Goal: Transaction & Acquisition: Subscribe to service/newsletter

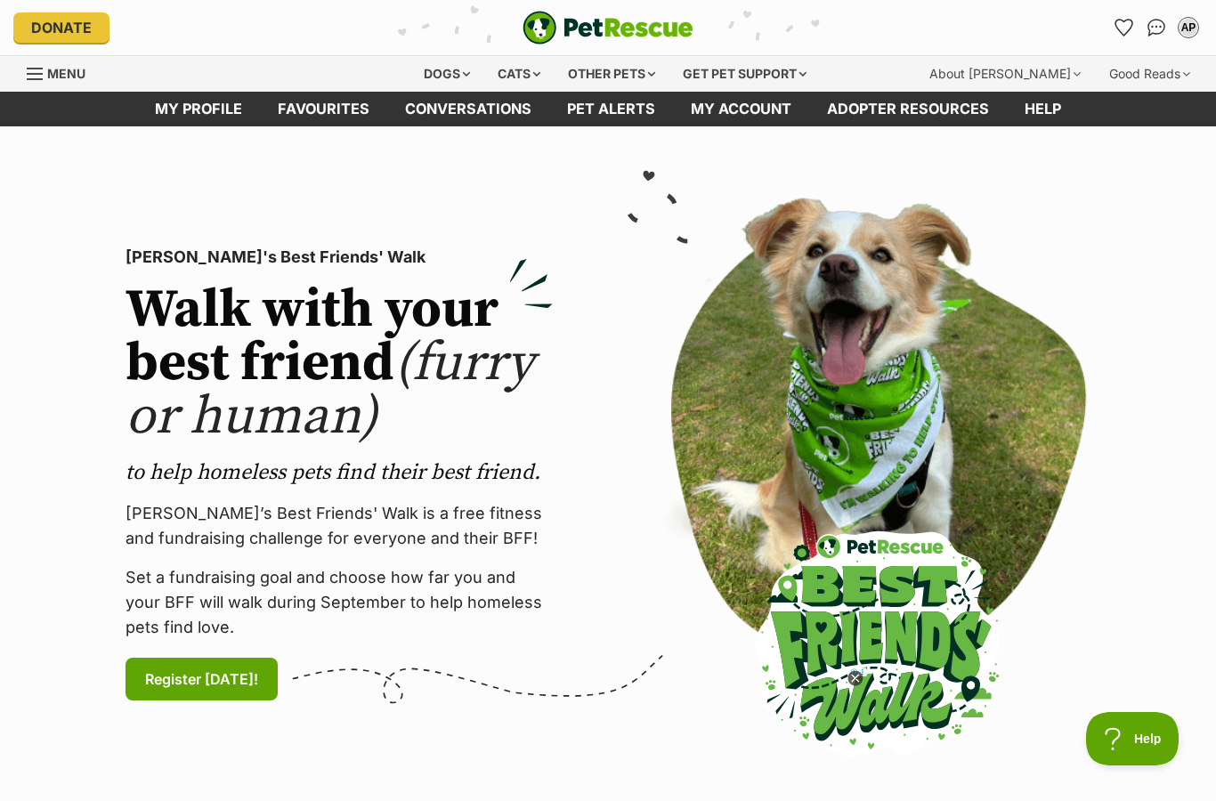
click at [514, 61] on div "Cats" at bounding box center [519, 74] width 68 height 36
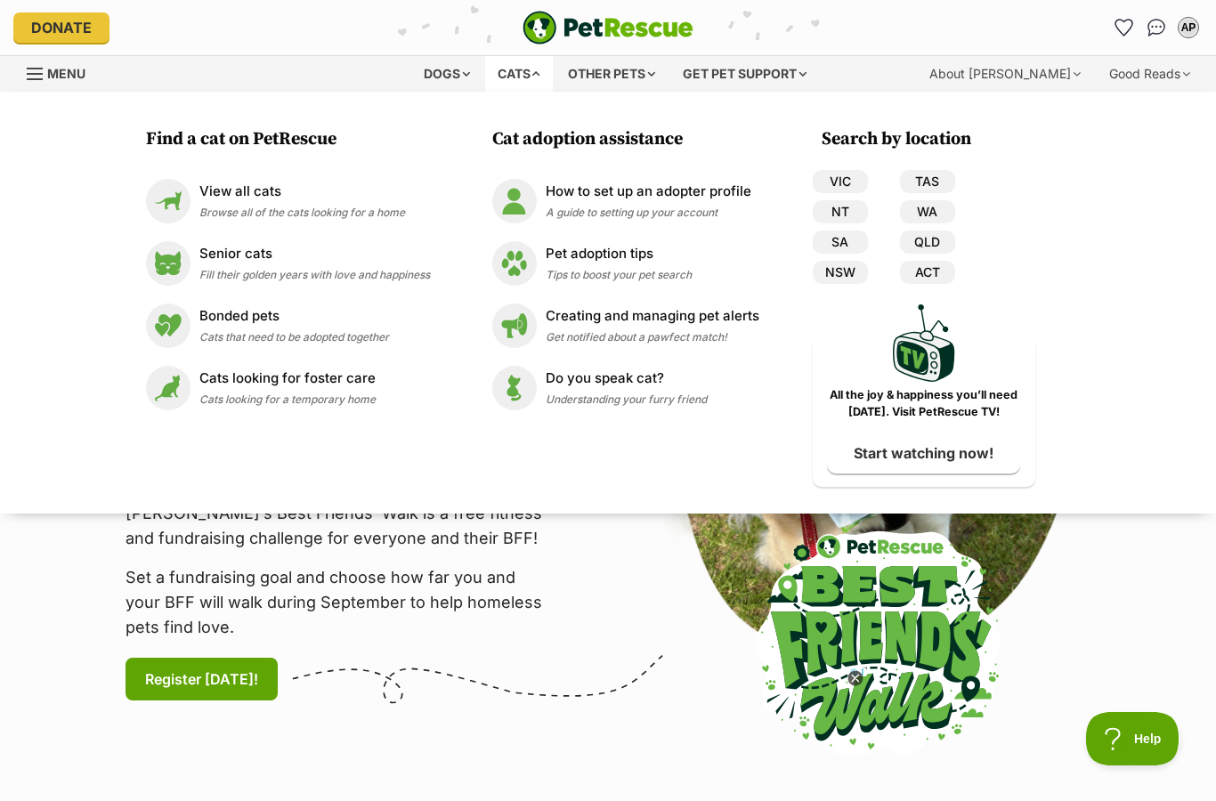
click at [360, 196] on p "View all cats" at bounding box center [302, 192] width 206 height 20
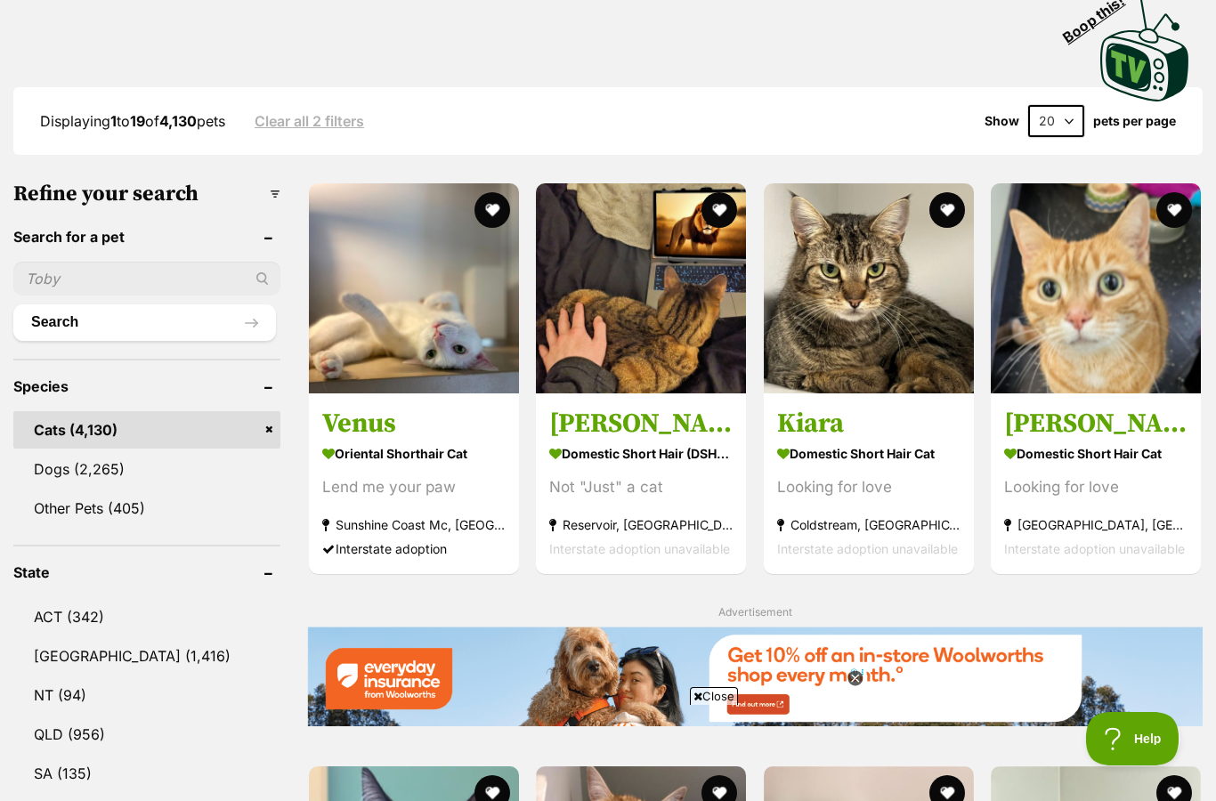
click at [858, 686] on icon at bounding box center [854, 678] width 15 height 15
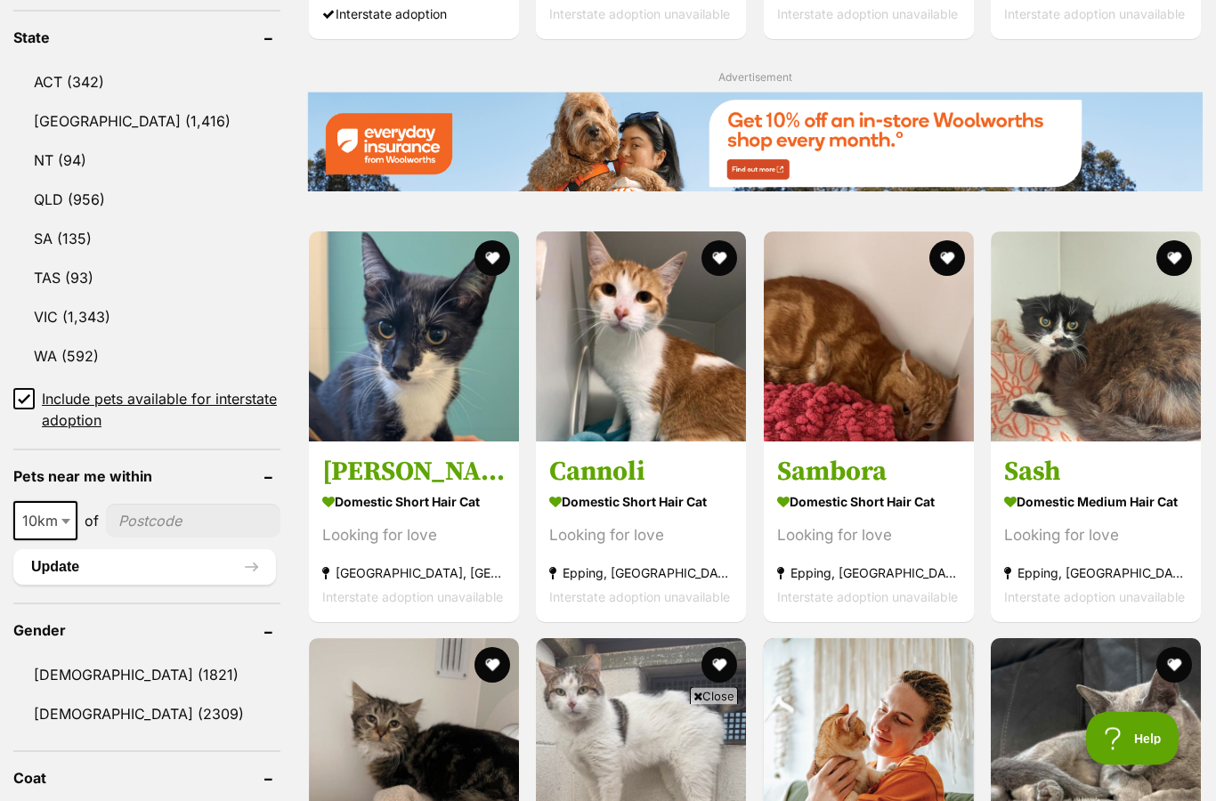
scroll to position [933, 0]
click at [65, 530] on span at bounding box center [68, 521] width 18 height 39
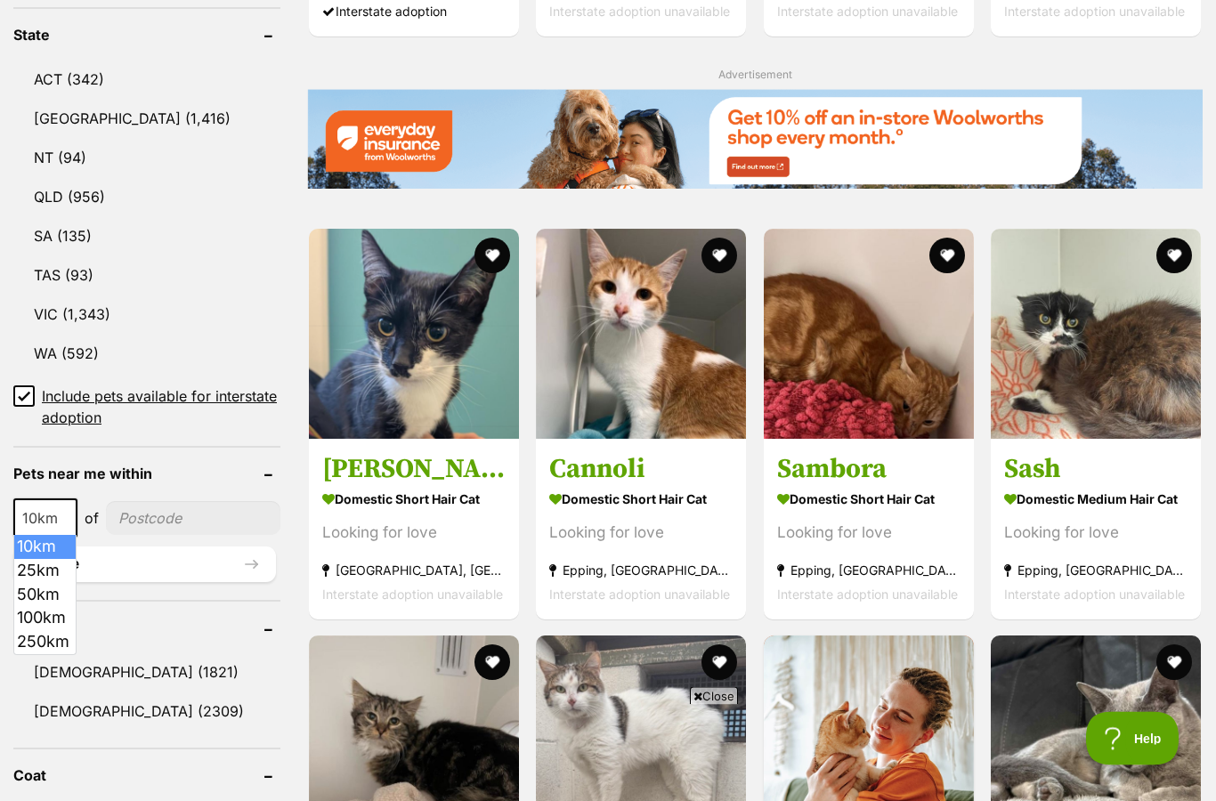
select select "100"
click at [212, 509] on input"] "postcode" at bounding box center [198, 518] width 166 height 34
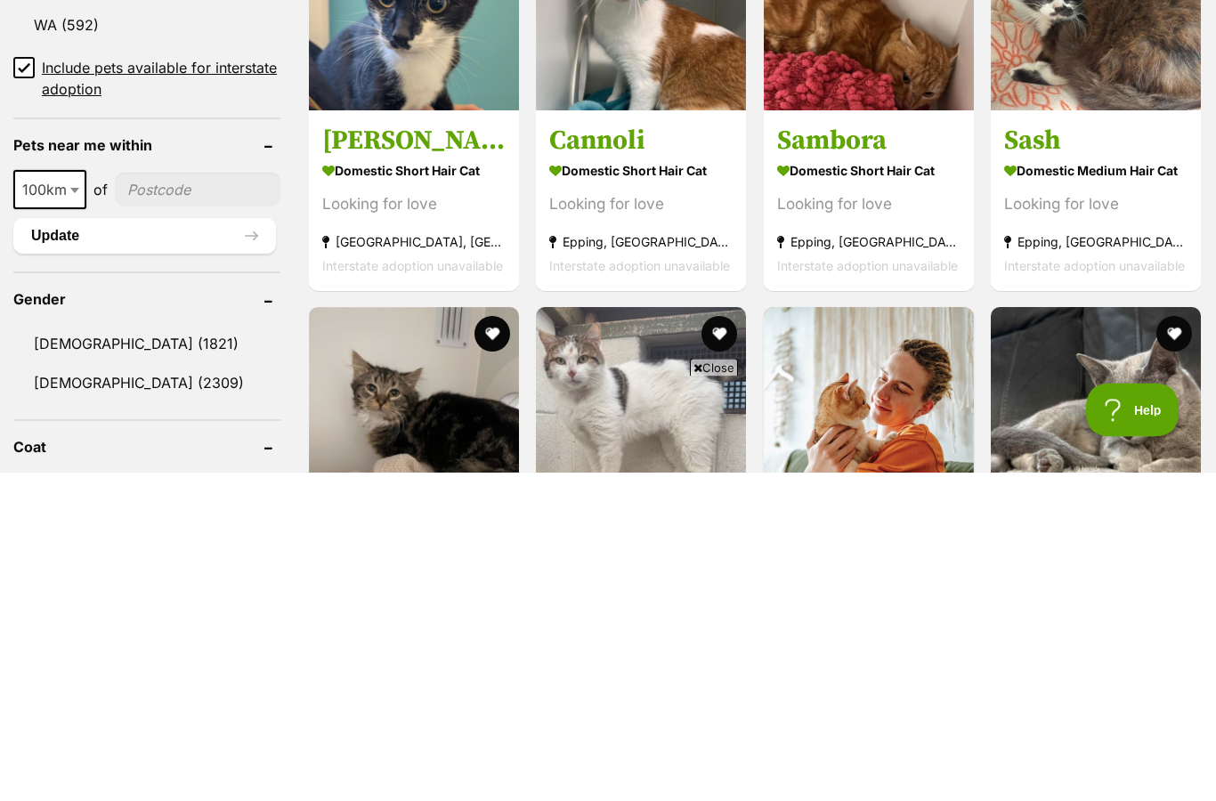
type input"] "0"
type input"] "E"
type input"] "4075"
click at [93, 547] on button "Update" at bounding box center [144, 565] width 263 height 36
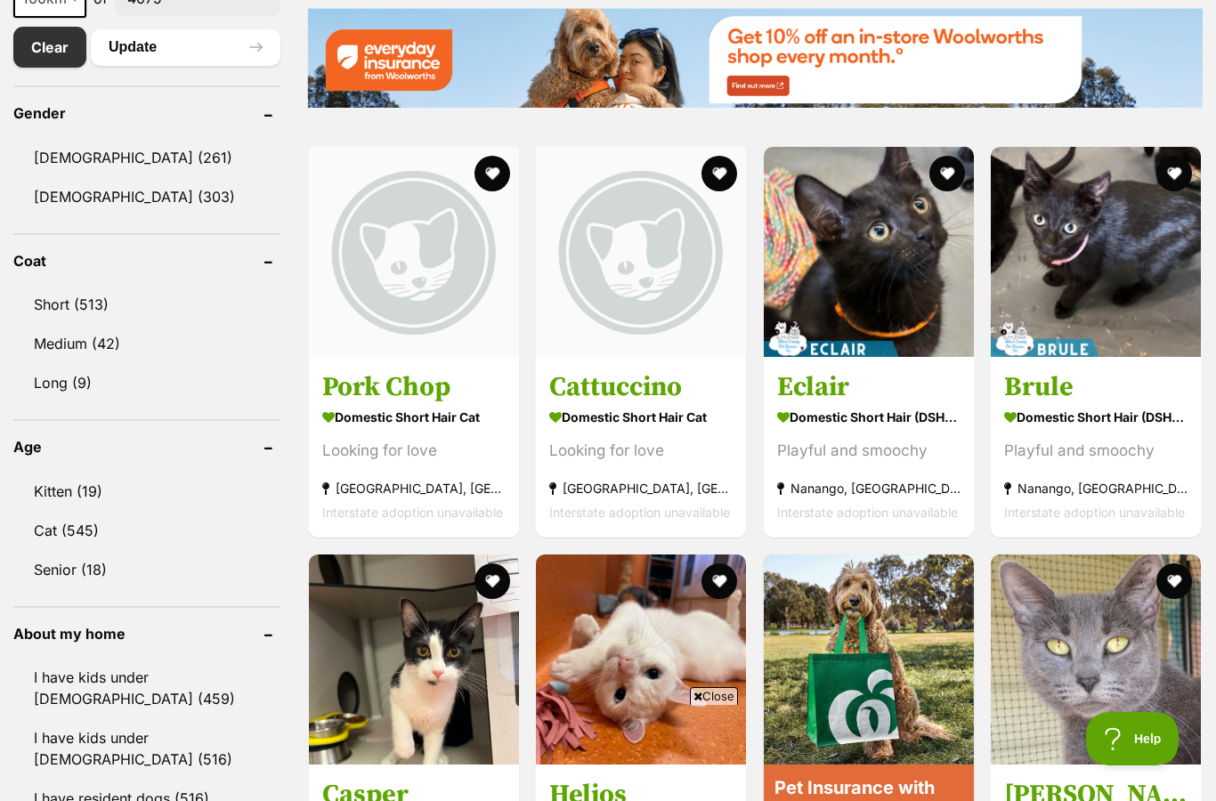
click at [156, 230] on form "Refine your search Search for a pet Search Species Cats (564) Dogs (380) Other …" at bounding box center [146, 618] width 267 height 2113
click at [170, 204] on link "Female (303)" at bounding box center [146, 196] width 267 height 37
click at [191, 178] on link "Female (303)" at bounding box center [146, 196] width 267 height 37
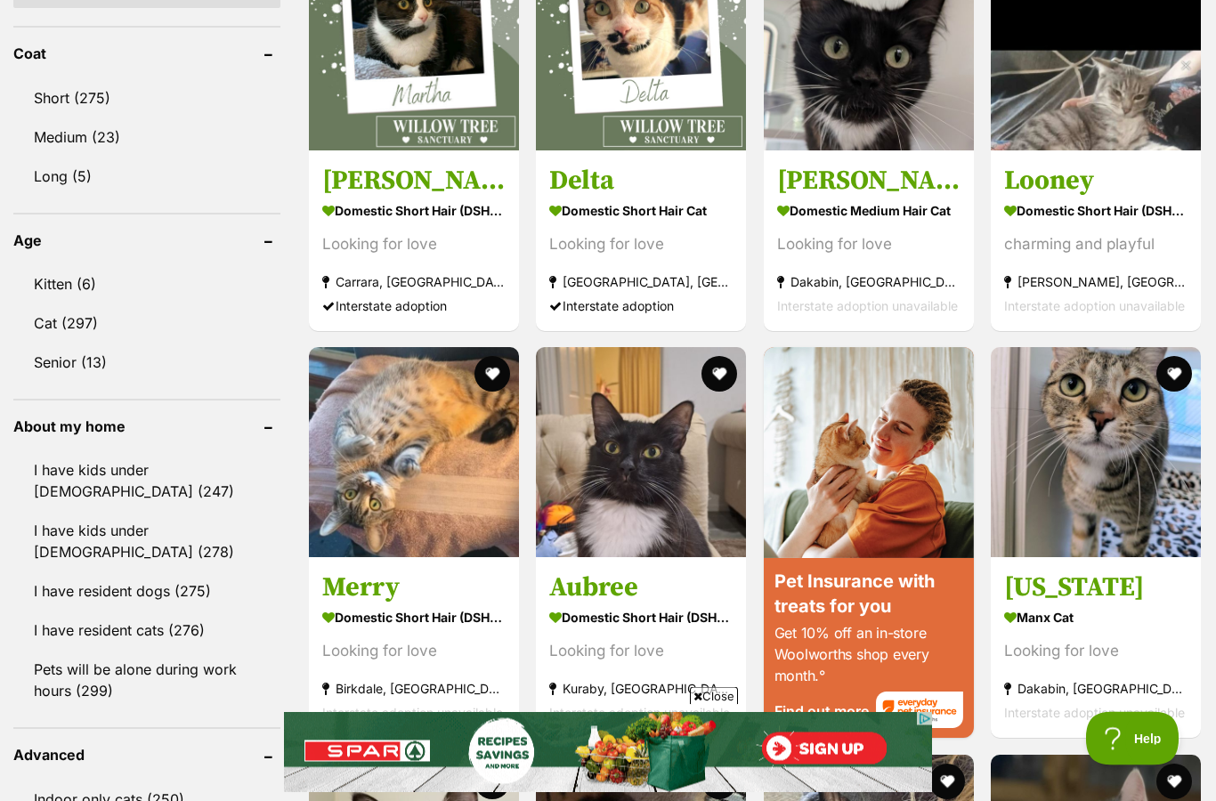
scroll to position [1224, 0]
click at [199, 291] on link "Kitten (6)" at bounding box center [146, 283] width 267 height 37
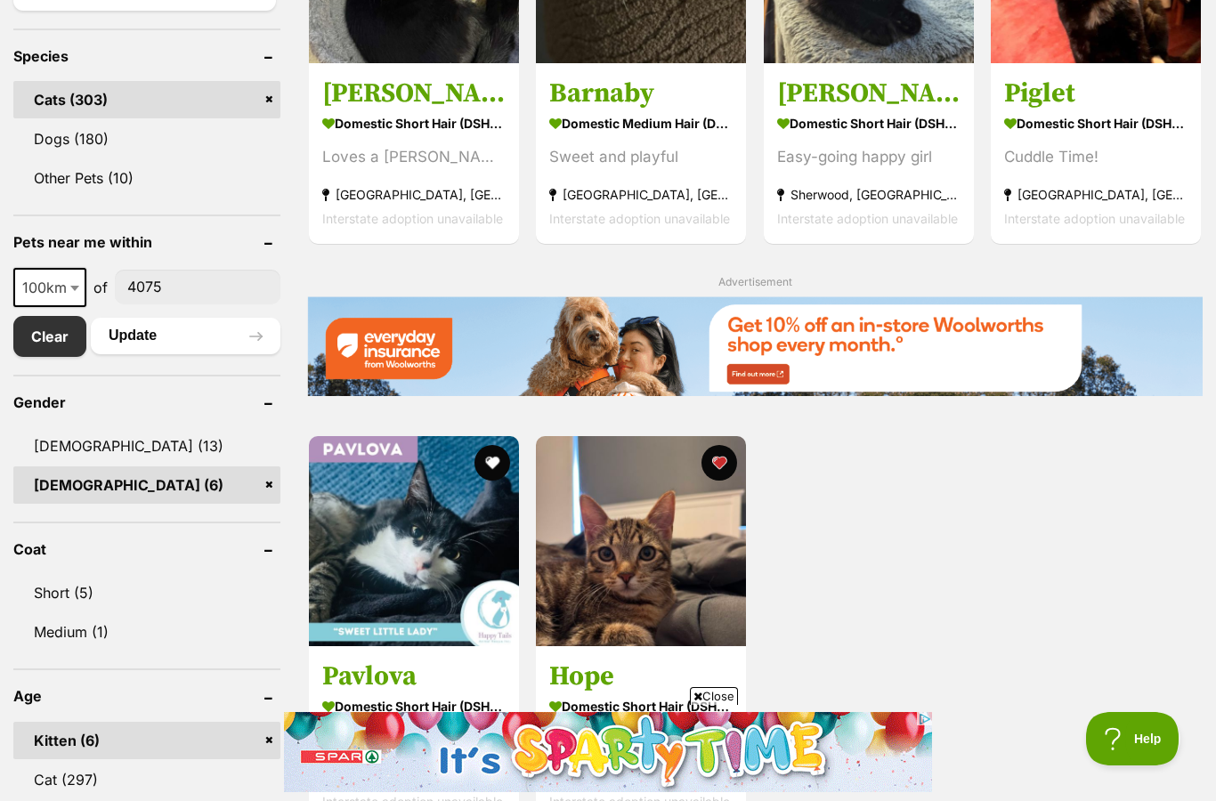
scroll to position [739, 0]
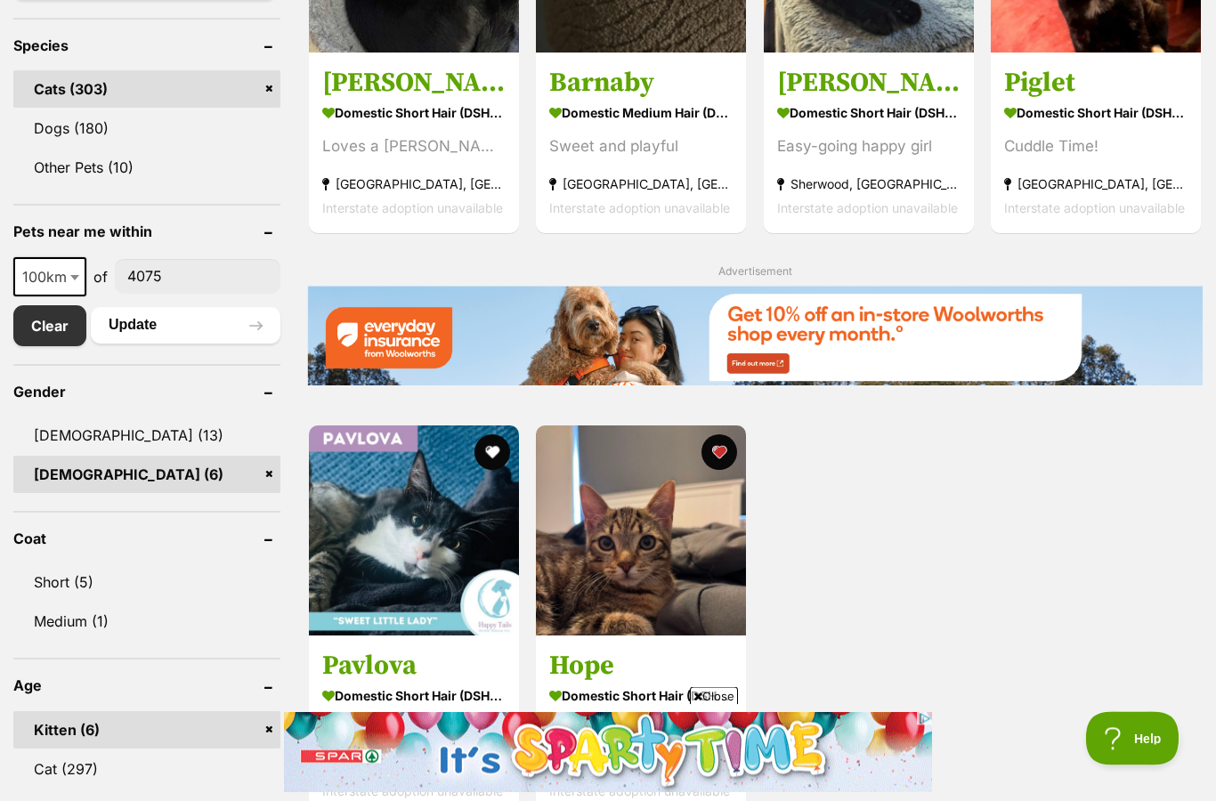
click at [713, 705] on span "Close" at bounding box center [714, 696] width 48 height 18
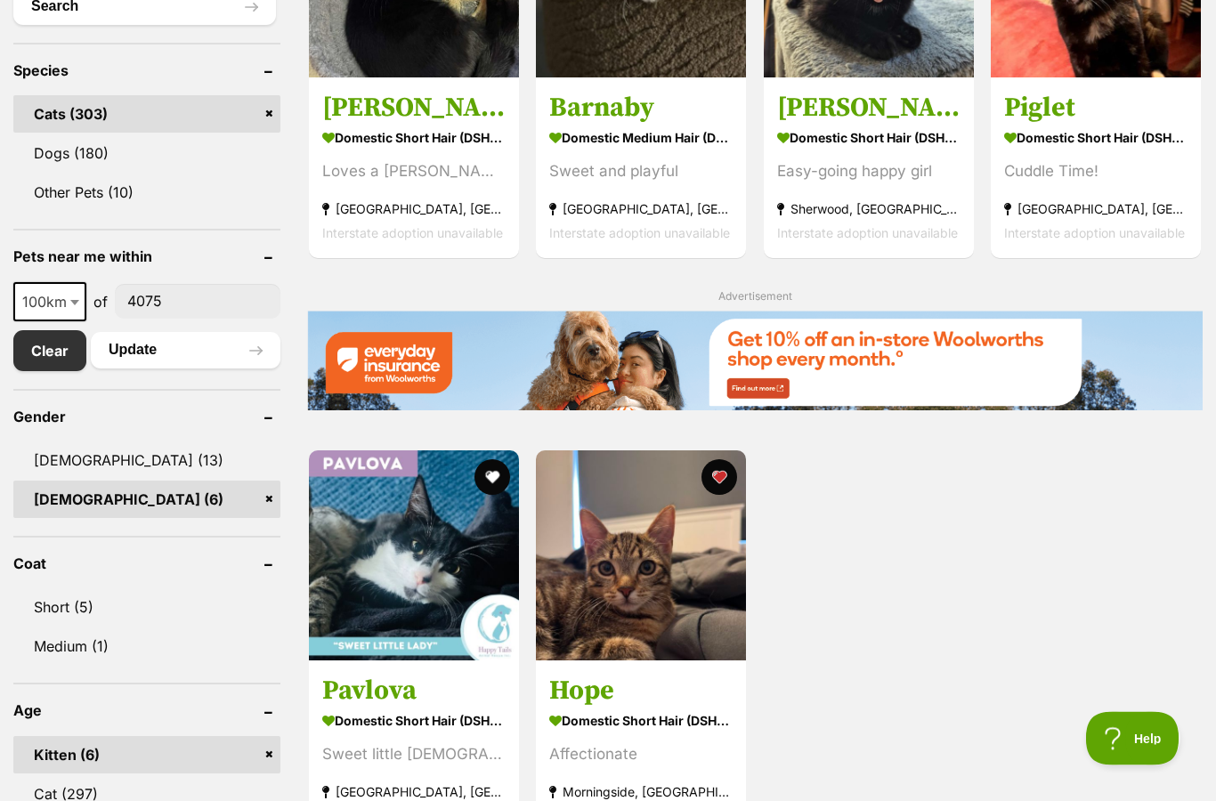
scroll to position [660, 0]
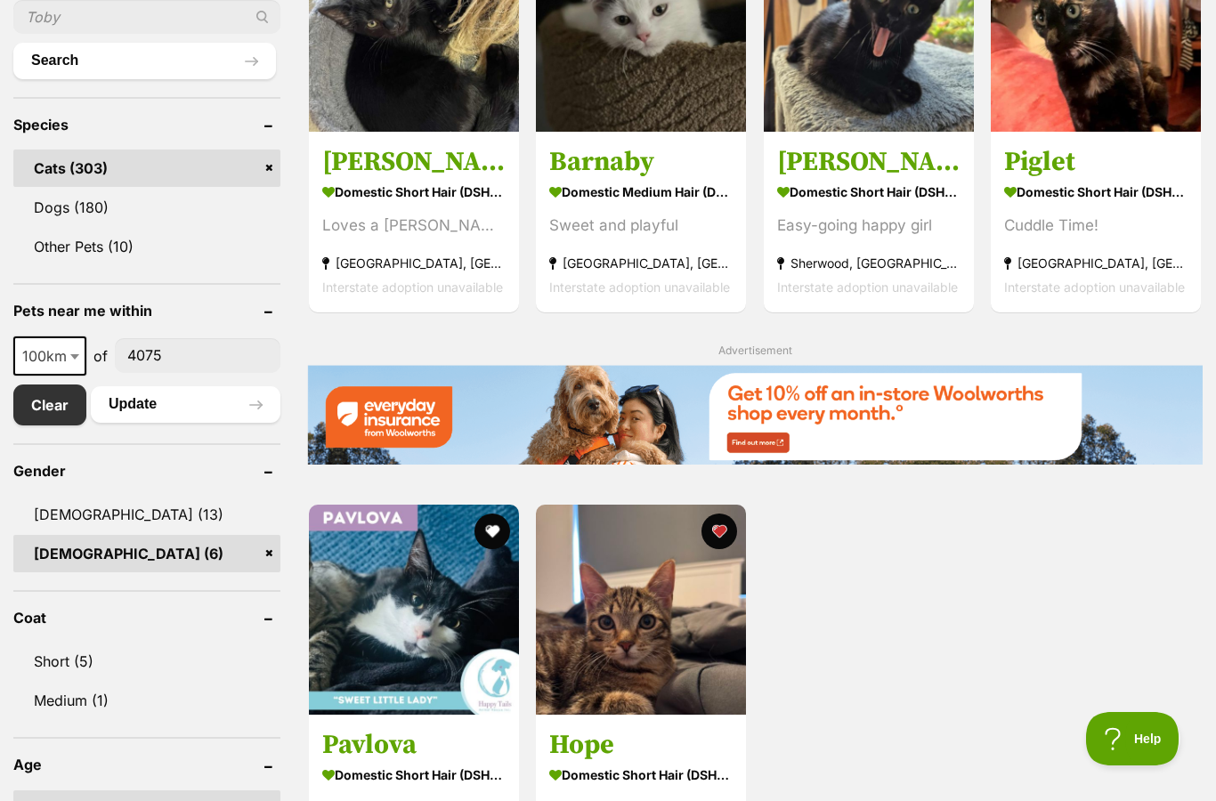
click at [846, 302] on link "[PERSON_NAME] Domestic Short Hair (DSH) Cat Easy-going happy girl [PERSON_NAME]…" at bounding box center [869, 221] width 210 height 181
click at [847, 322] on div "Beatrice Domestic Short Hair (DSH) Cat Loves a pat Forest Lake, QLD Interstate …" at bounding box center [754, 408] width 895 height 977
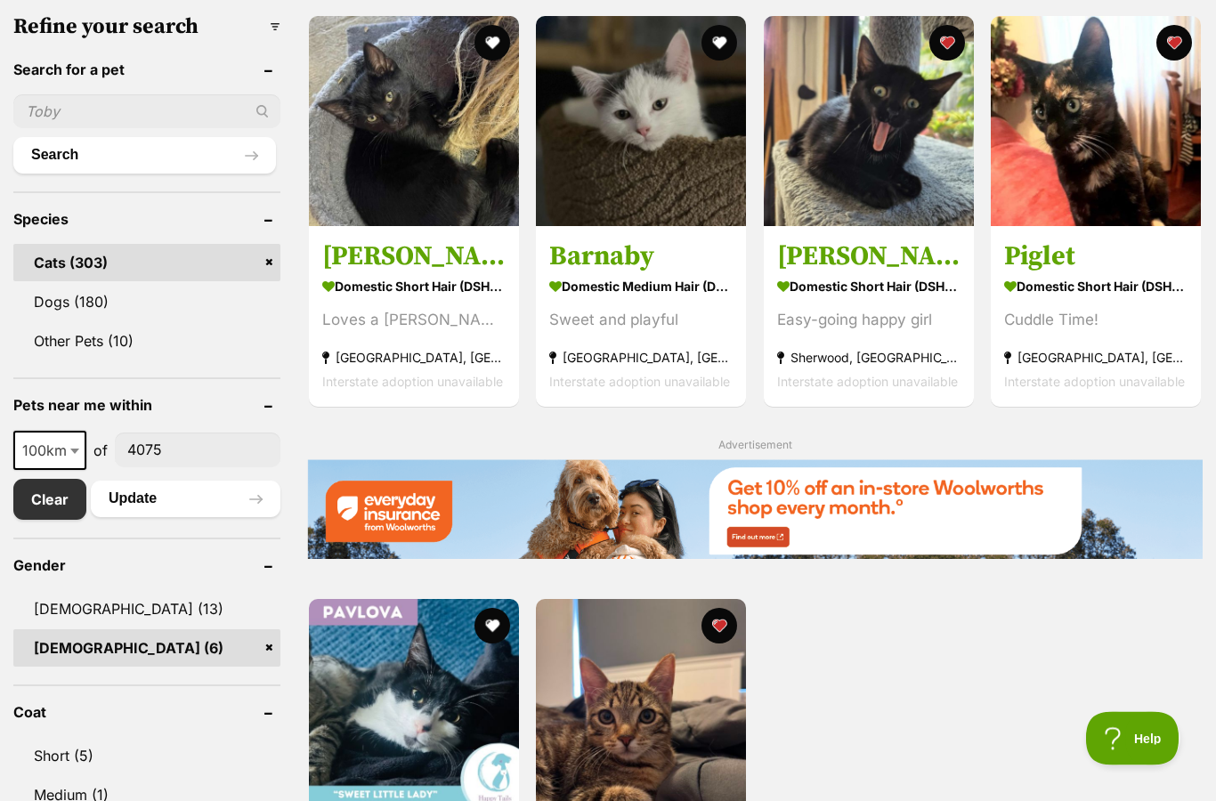
scroll to position [566, 0]
click at [908, 354] on strong "Sherwood, [GEOGRAPHIC_DATA]" at bounding box center [868, 356] width 183 height 24
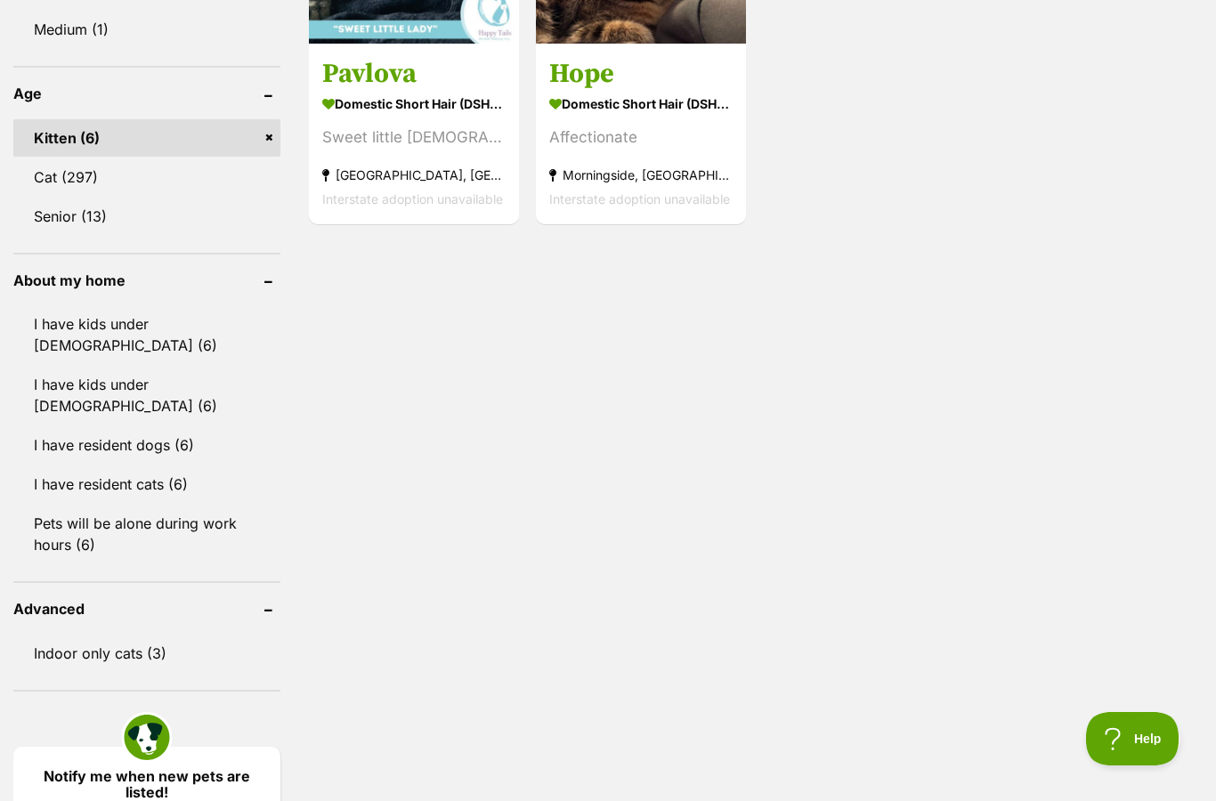
scroll to position [1335, 0]
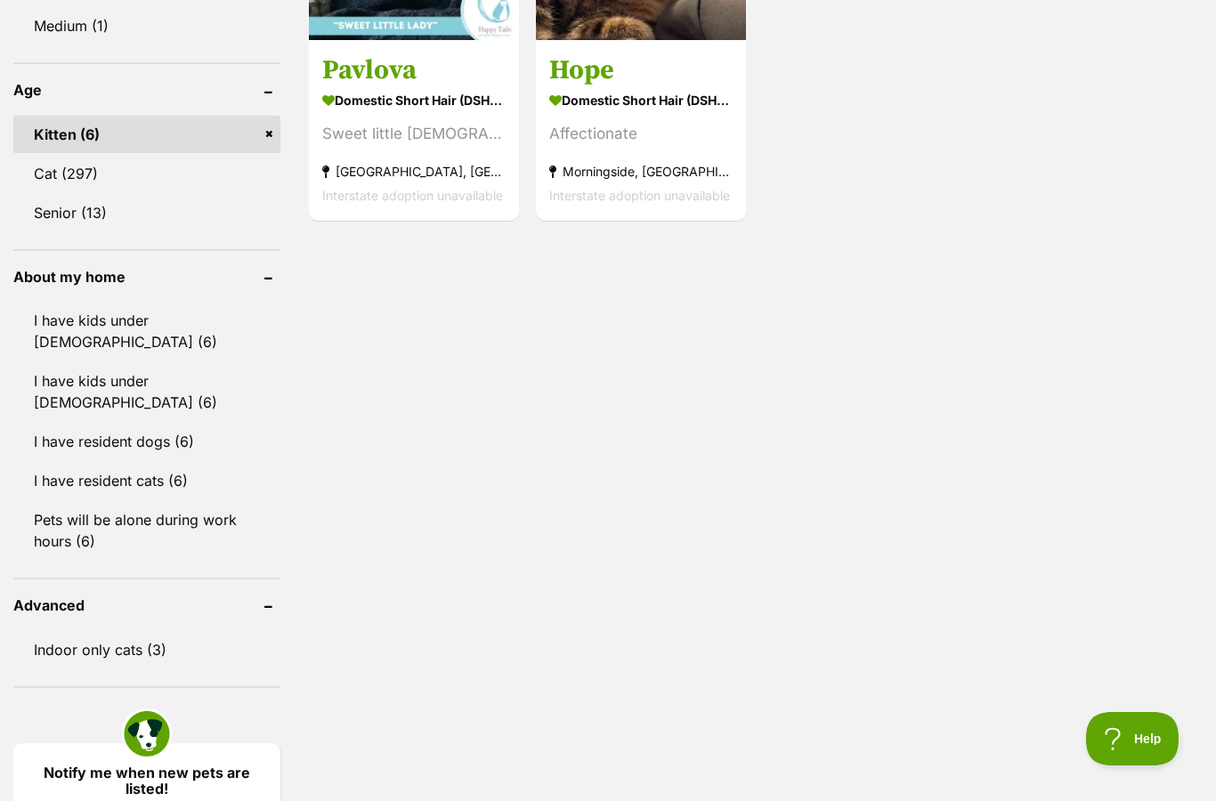
click at [223, 747] on link "Notify me when new pets are listed!" at bounding box center [146, 778] width 267 height 70
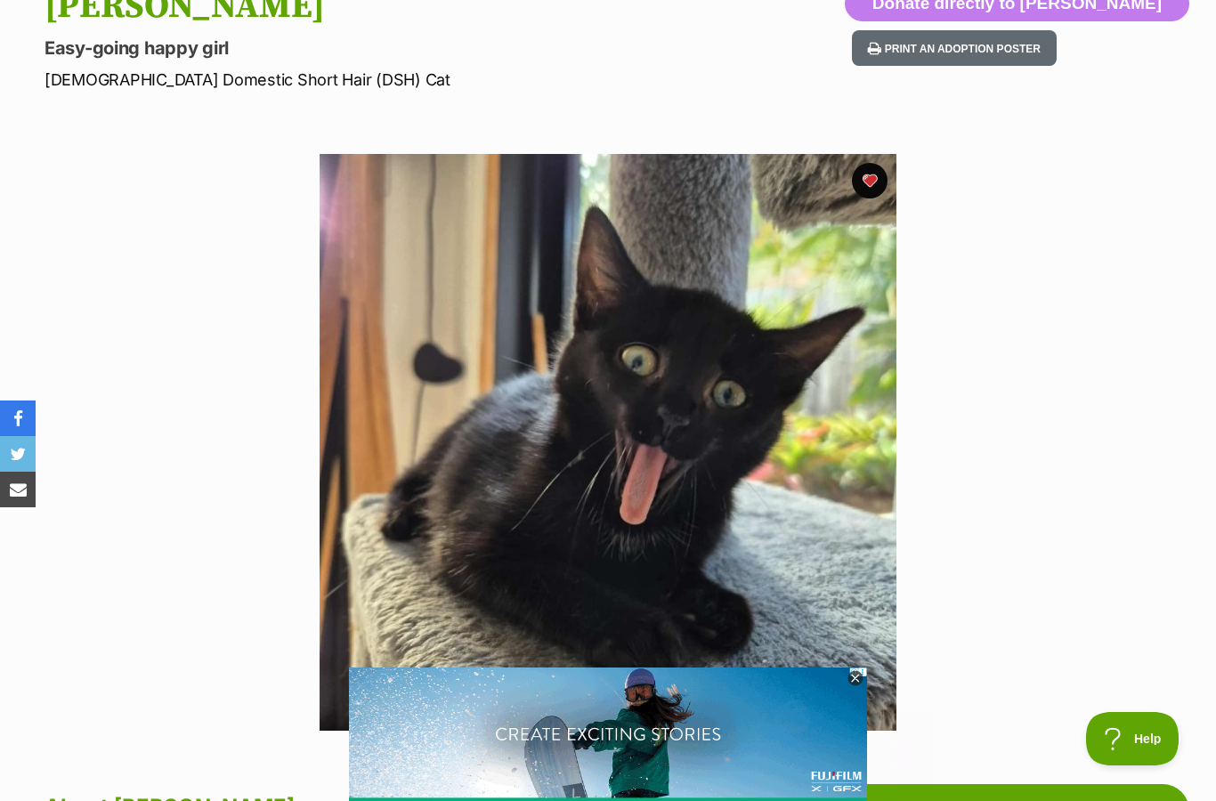
scroll to position [235, 0]
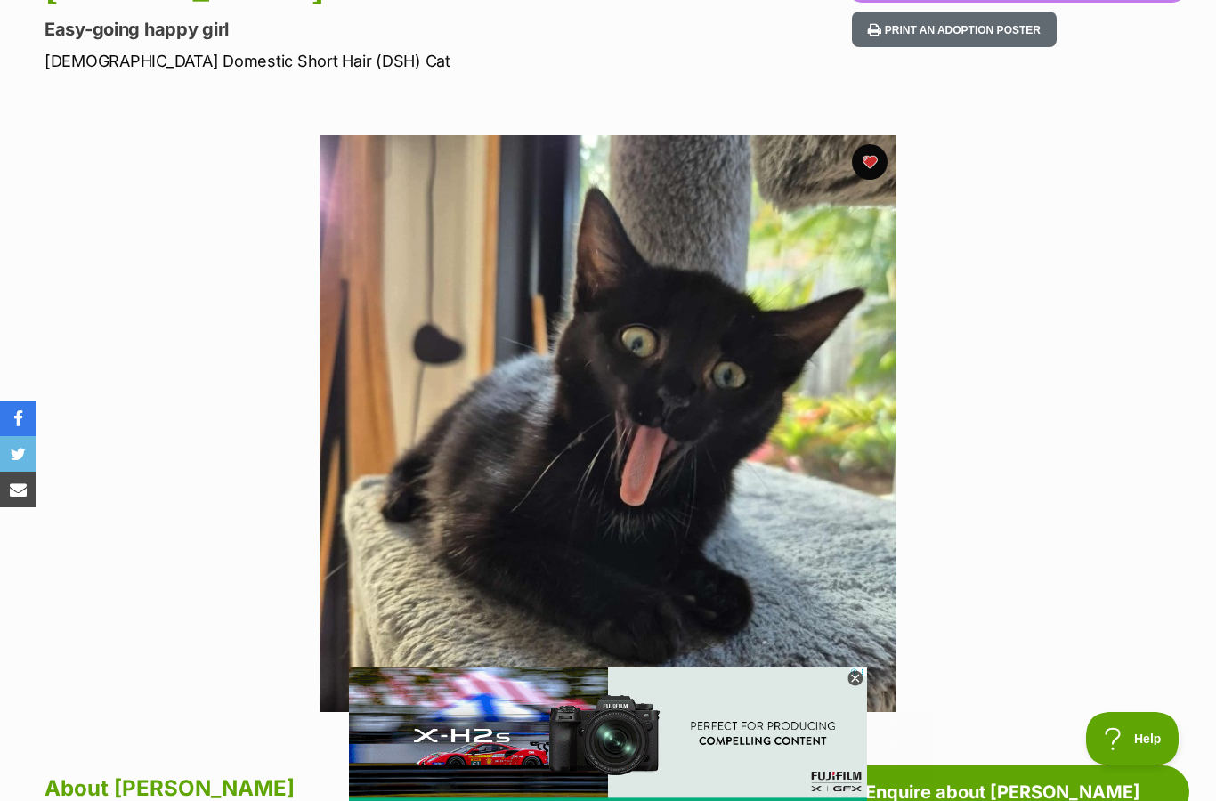
click at [856, 686] on icon at bounding box center [855, 679] width 16 height 16
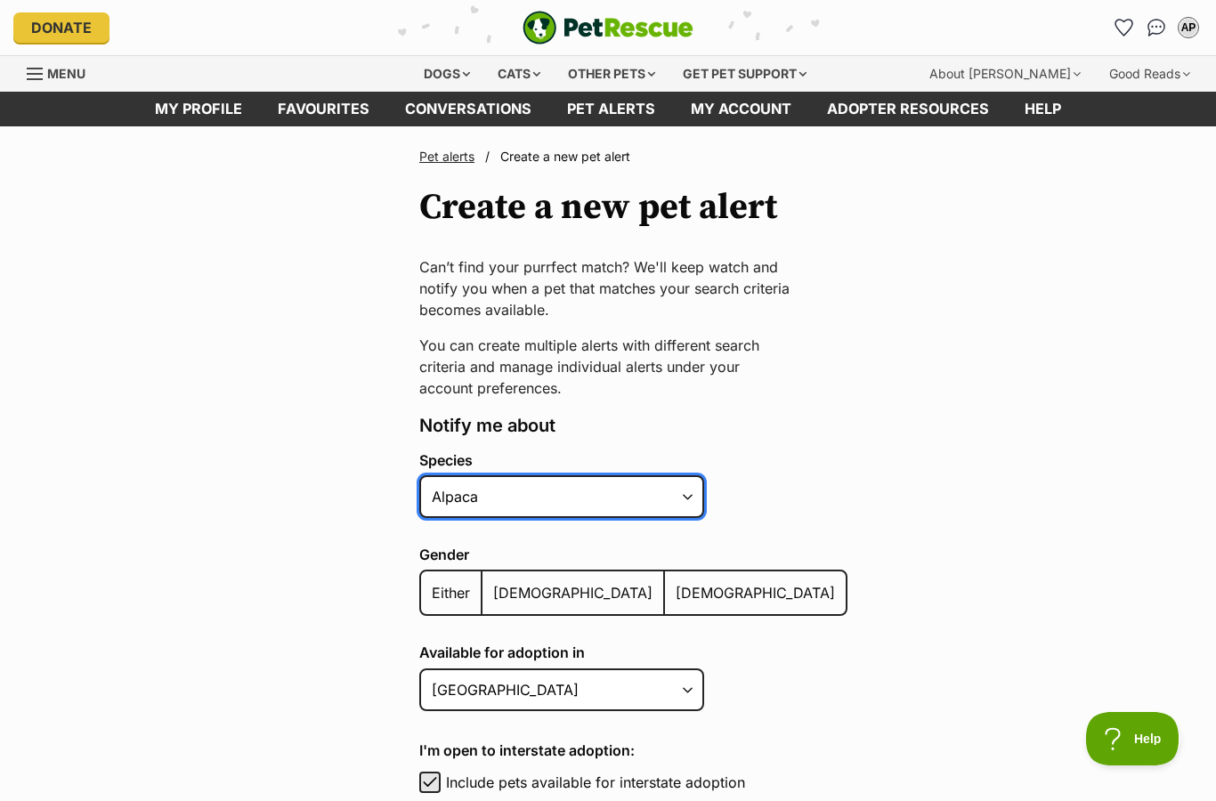
click at [667, 507] on select "Alpaca Bird Cat Chicken Cow Dog Donkey Duck Ferret Fish Goat Goose Guinea Fowl …" at bounding box center [561, 496] width 285 height 43
select select "2"
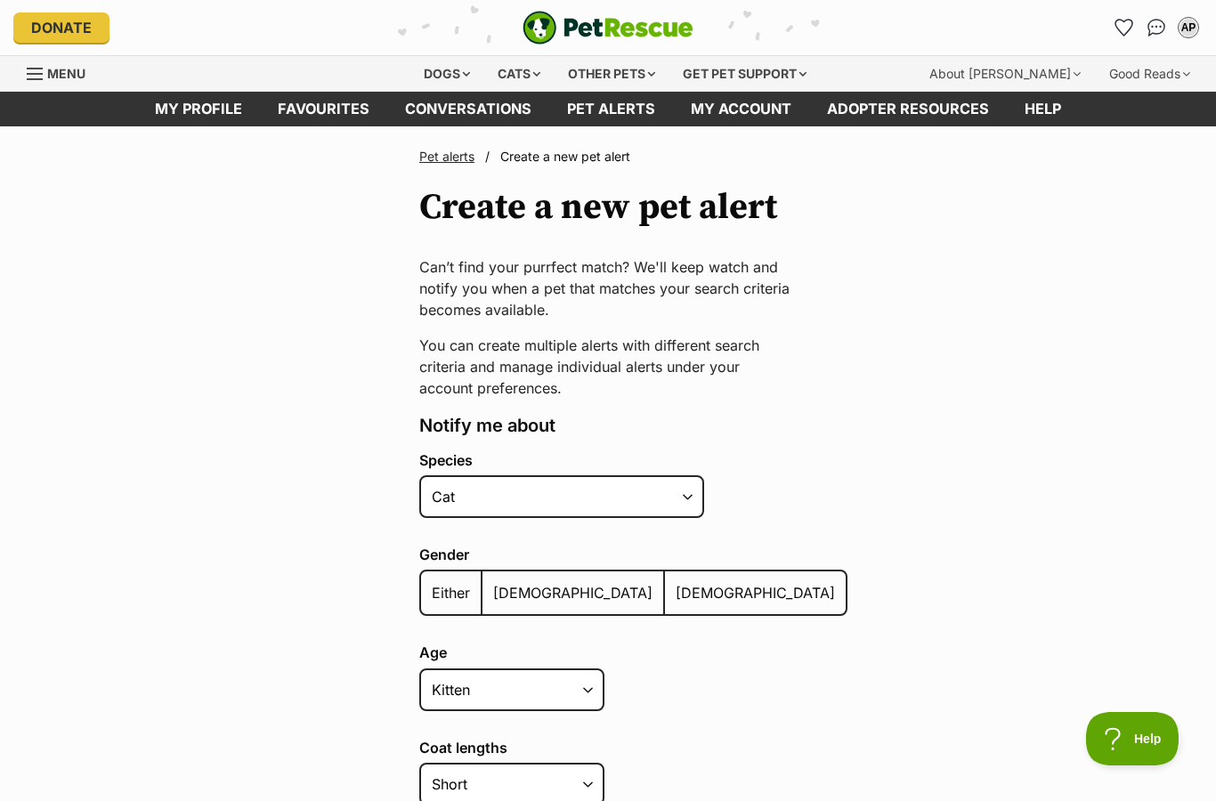
click at [676, 590] on span "Female" at bounding box center [755, 593] width 159 height 18
click at [675, 582] on input "Female" at bounding box center [675, 581] width 0 height 1
radio input "true"
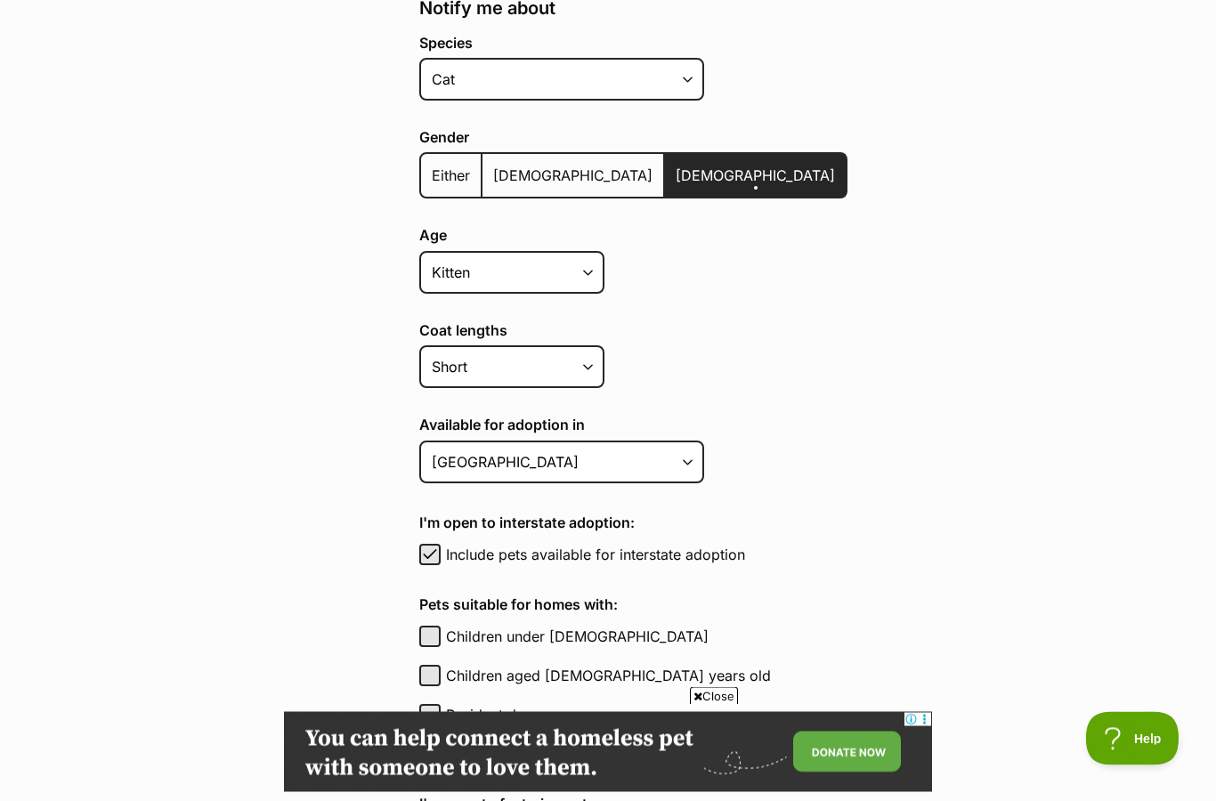
scroll to position [417, 0]
click at [568, 371] on select "Short Medium Coat Long All coat lengths" at bounding box center [511, 367] width 185 height 43
select select
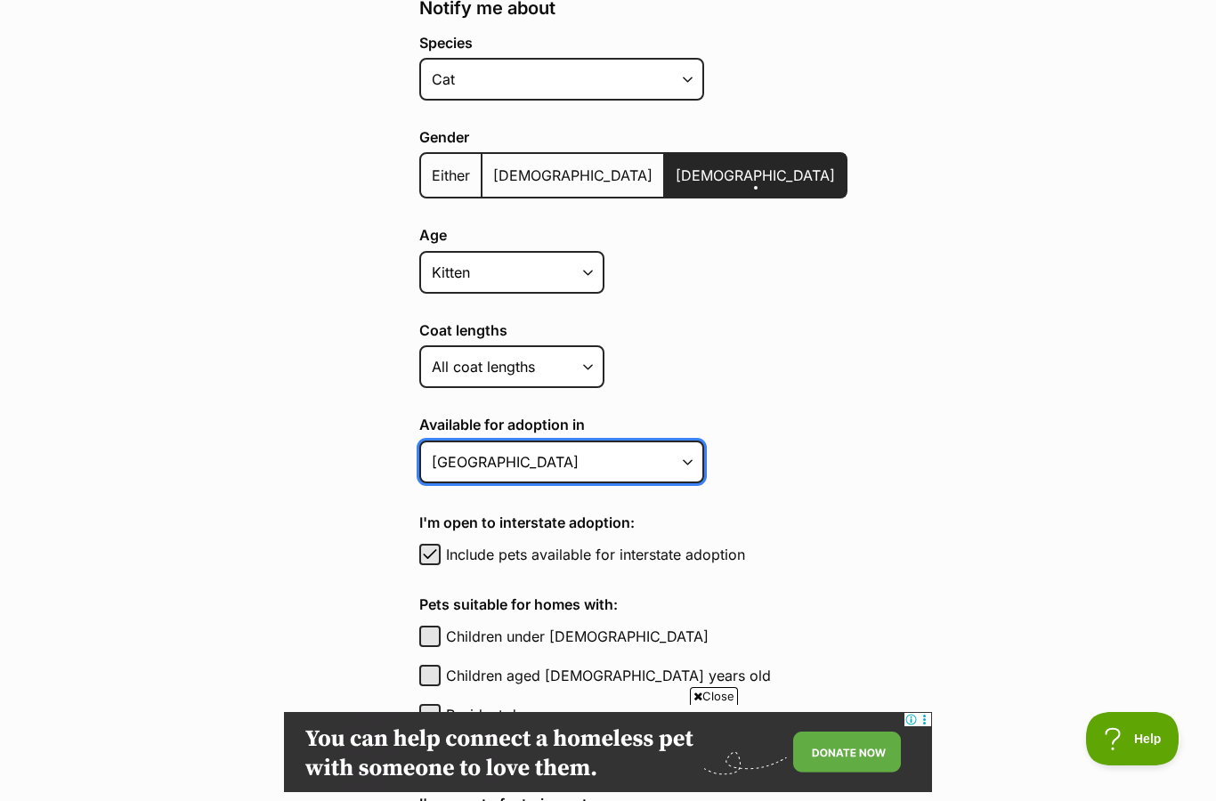
click at [692, 465] on select "Australian Capital Territory New South Wales Northern Territory Queensland Sout…" at bounding box center [561, 462] width 285 height 43
select select "3"
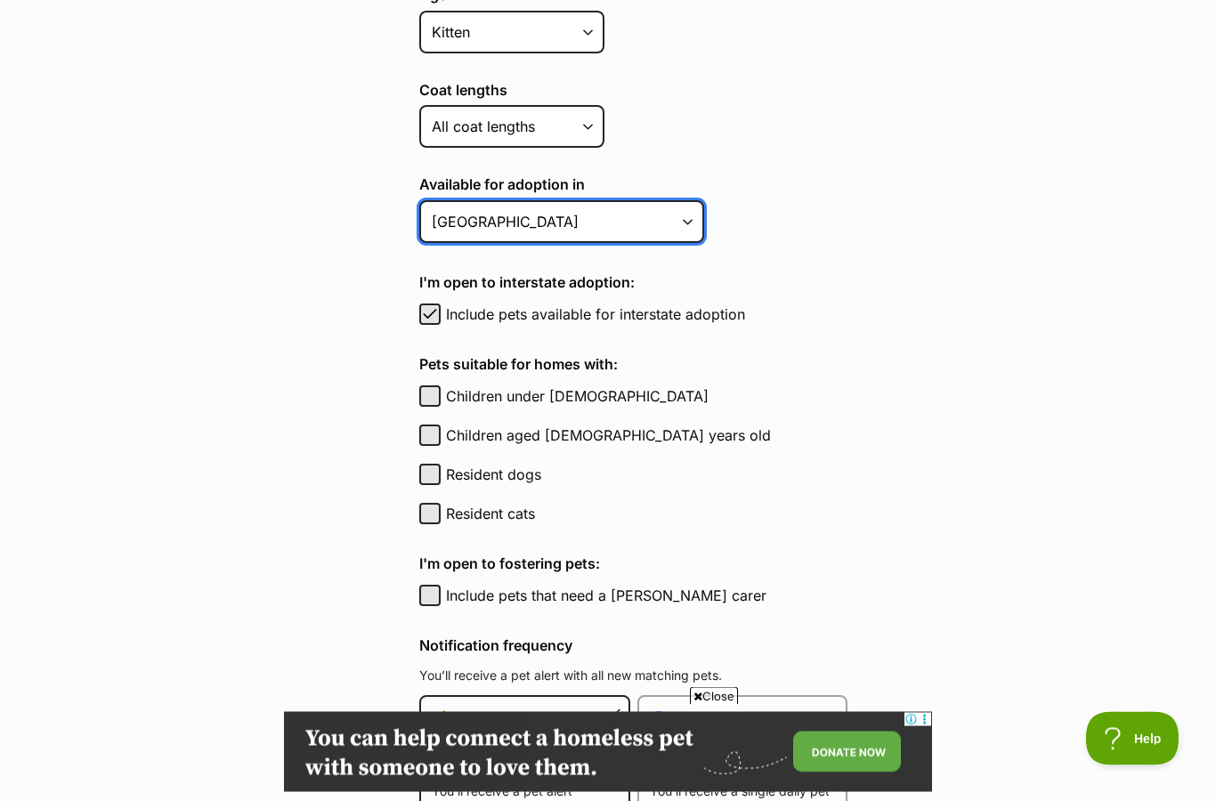
scroll to position [658, 0]
click at [436, 319] on span "button" at bounding box center [430, 313] width 18 height 21
click at [433, 313] on button "Include pets available for interstate adoption" at bounding box center [429, 313] width 21 height 21
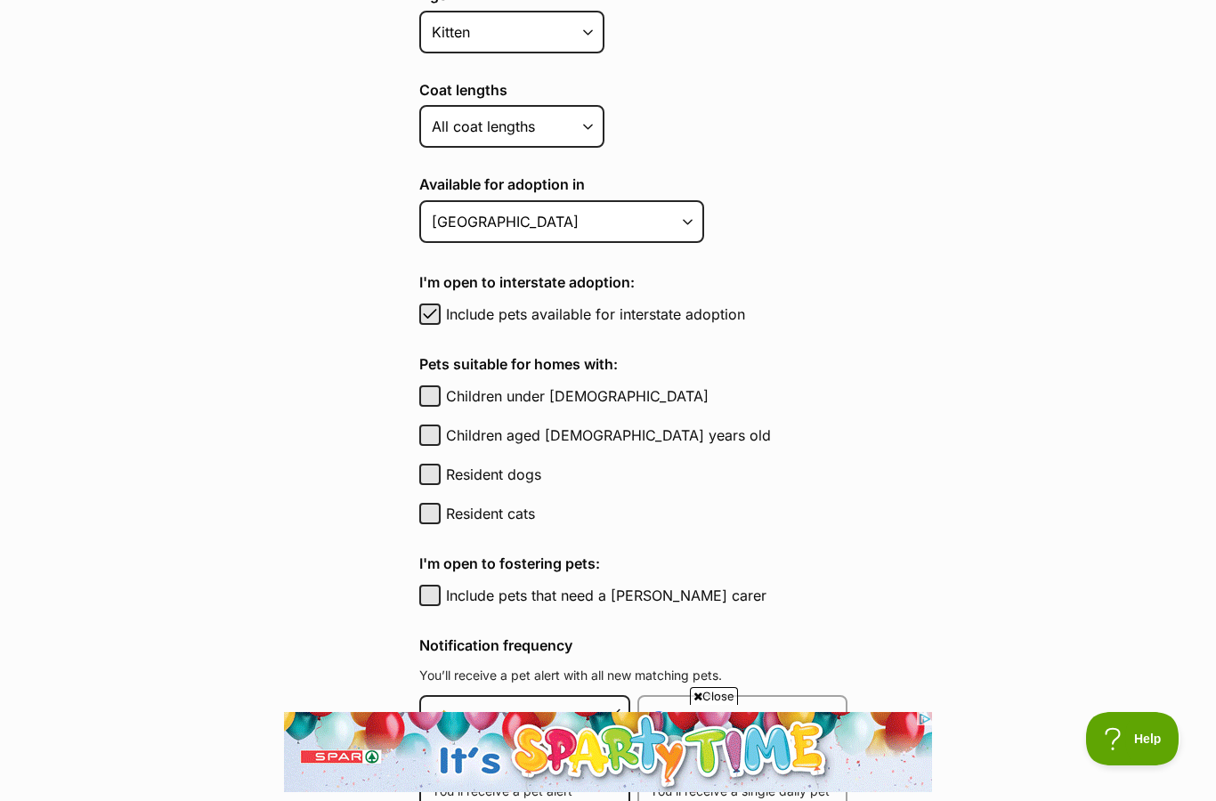
scroll to position [0, 0]
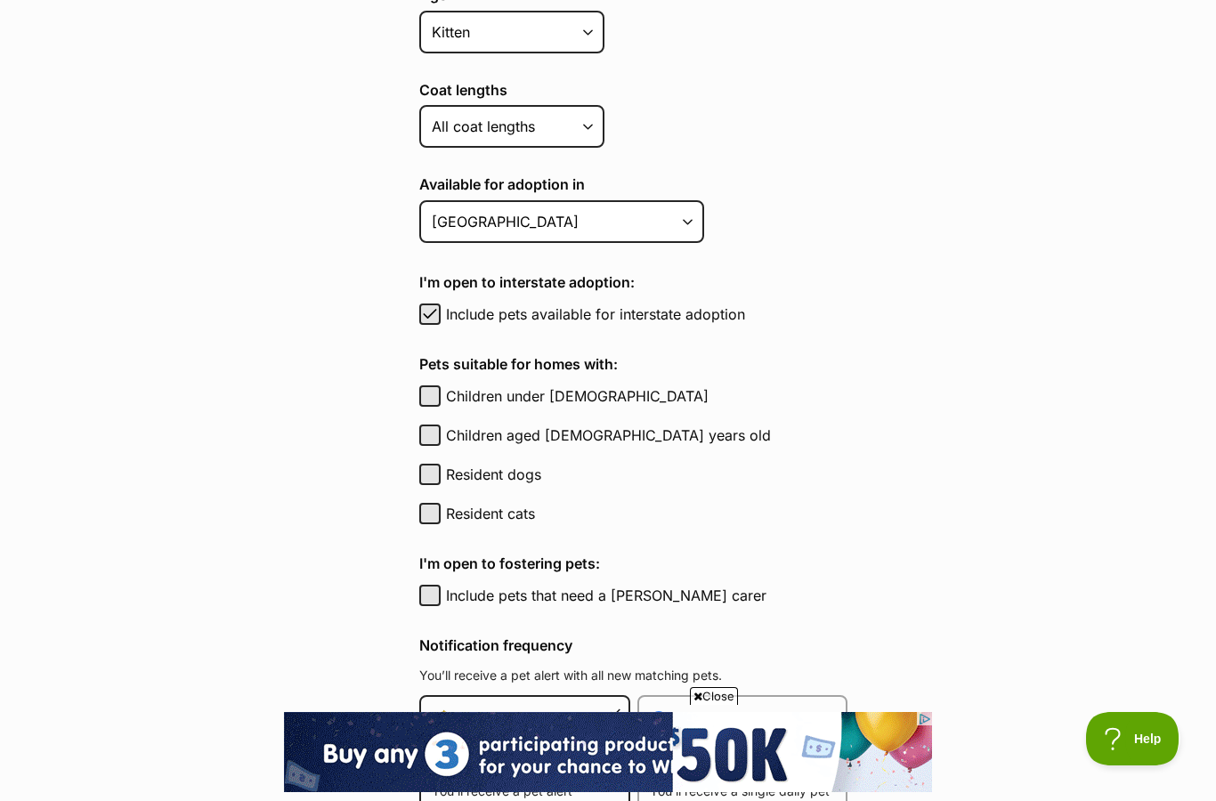
click at [433, 317] on span "button" at bounding box center [430, 313] width 18 height 21
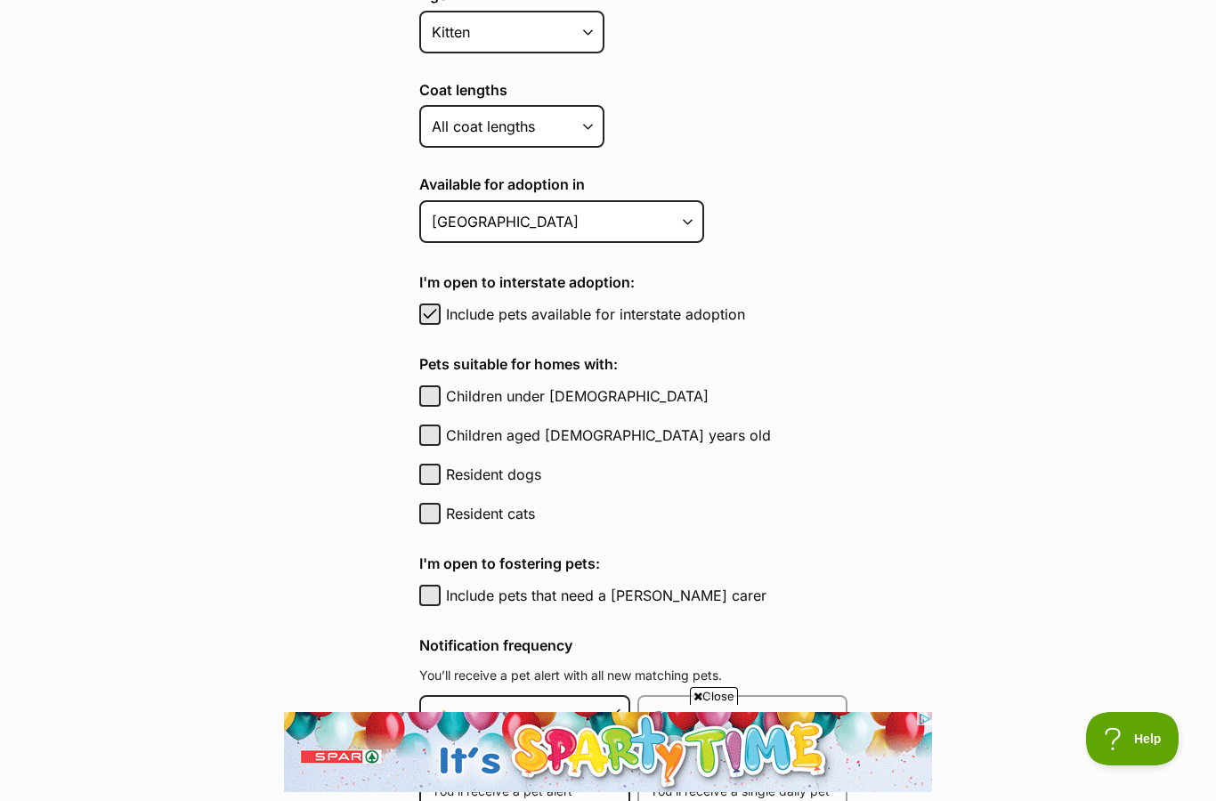
checkbox input "false"
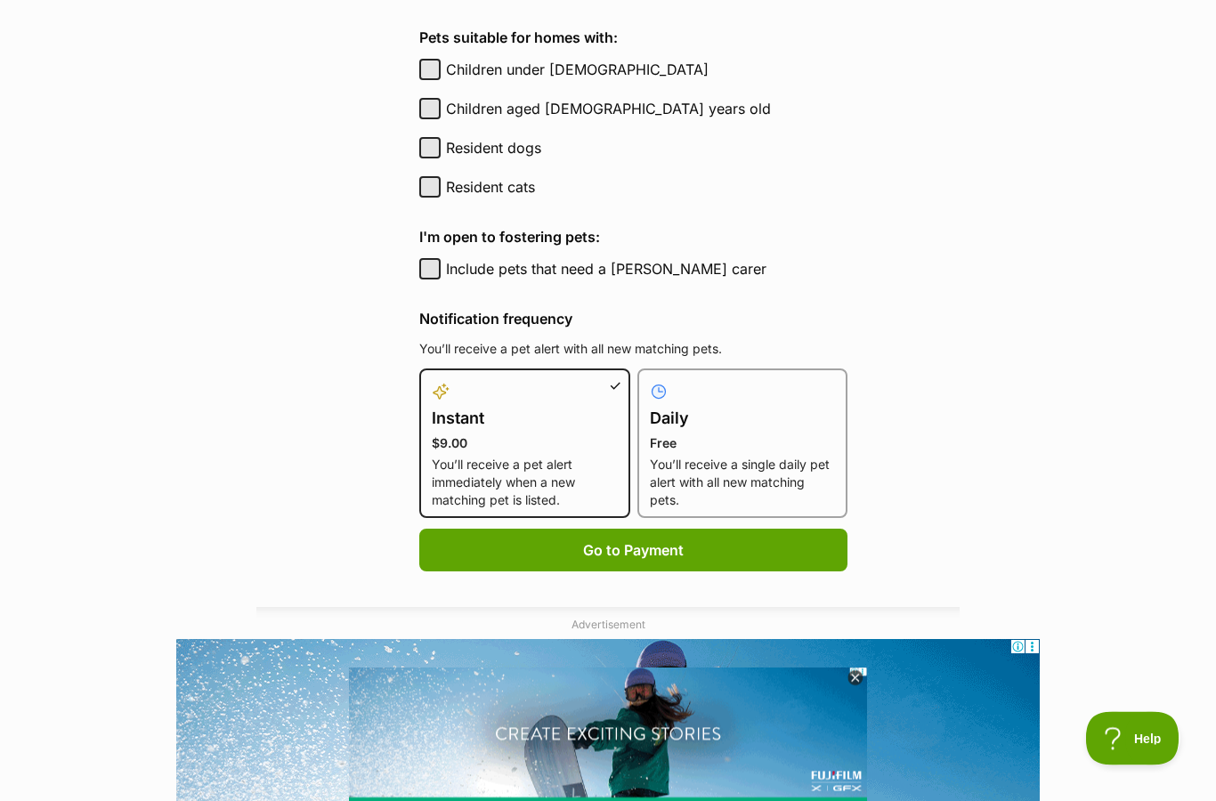
scroll to position [984, 0]
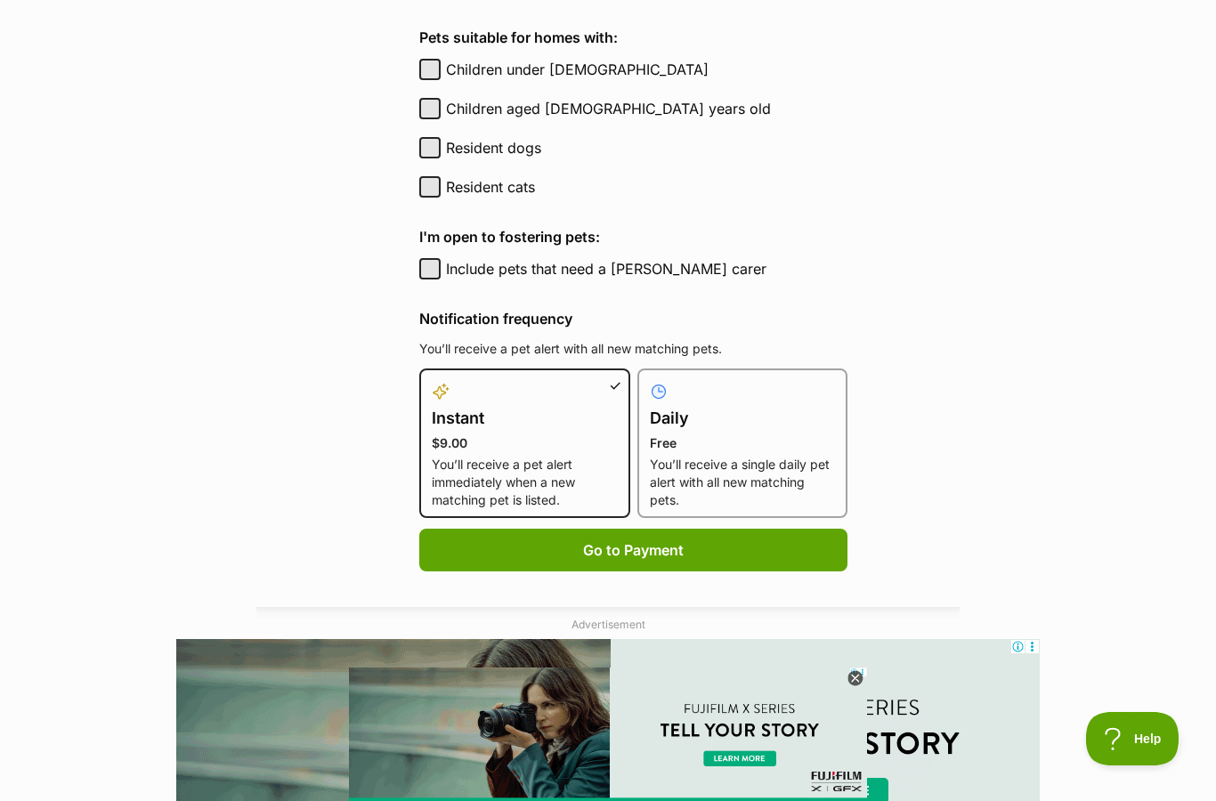
click at [774, 489] on p "You’ll receive a single daily pet alert with all new matching pets." at bounding box center [743, 482] width 186 height 53
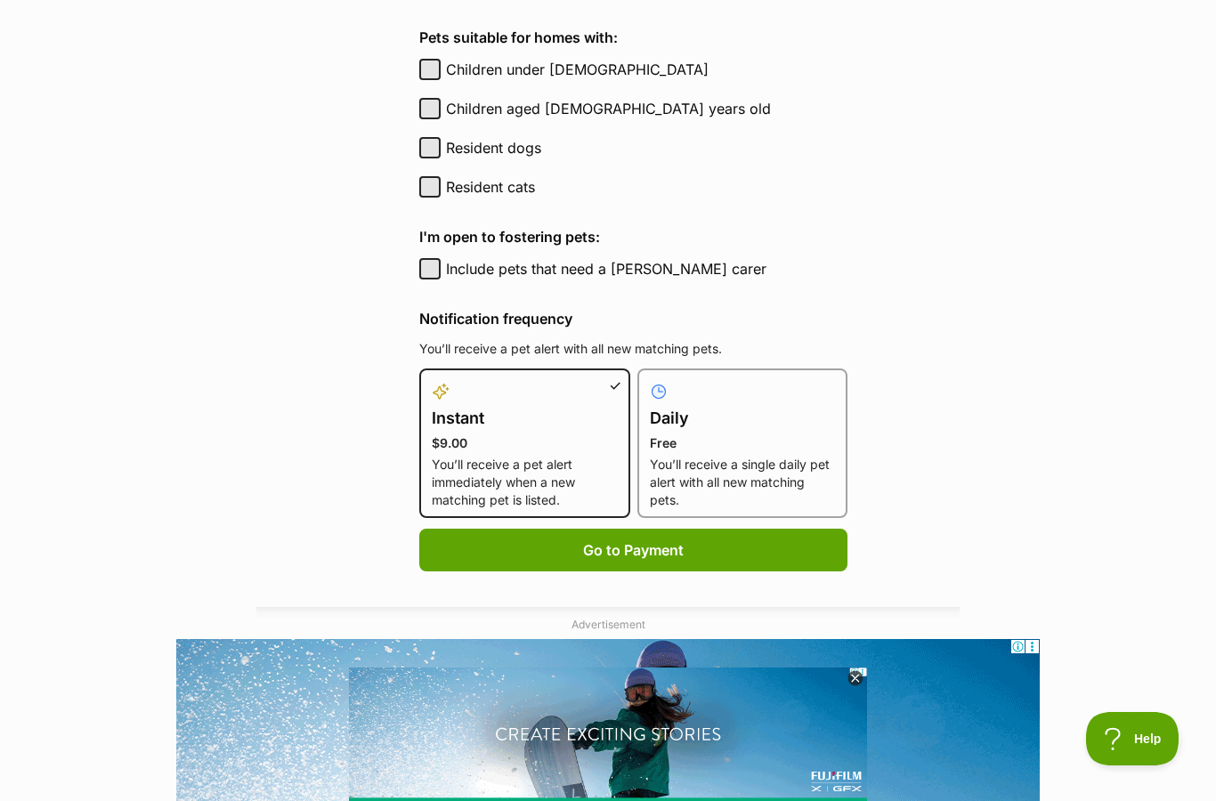
click at [649, 380] on input "Daily Free You’ll receive a single daily pet alert with all new matching pets." at bounding box center [648, 379] width 1 height 1
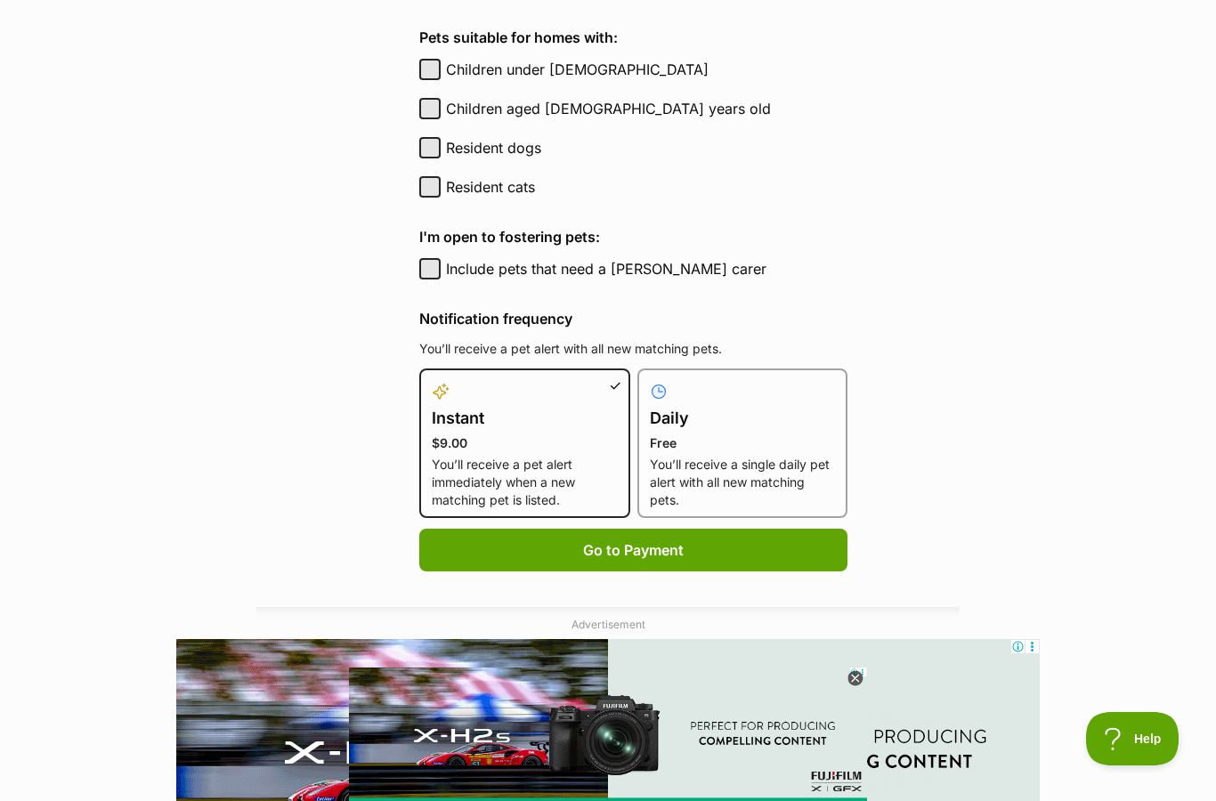
radio input "true"
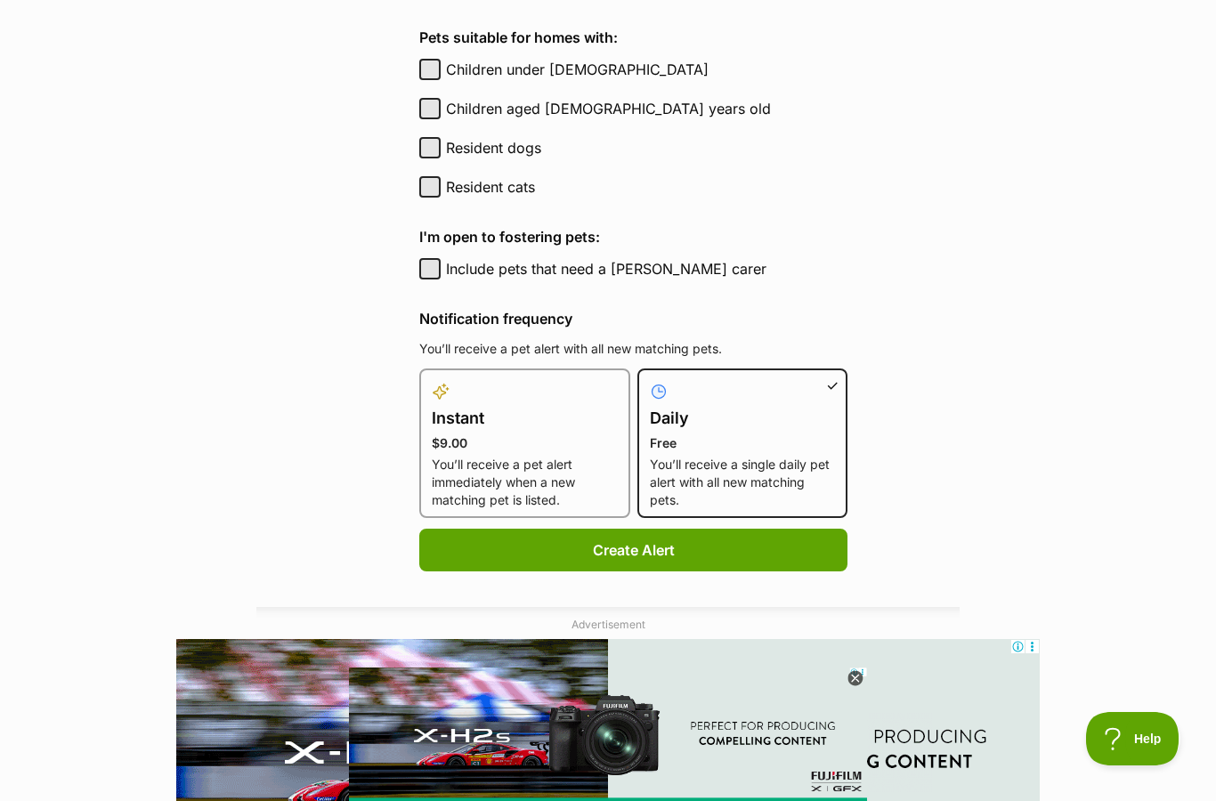
click at [758, 490] on p "You’ll receive a single daily pet alert with all new matching pets." at bounding box center [743, 482] width 186 height 53
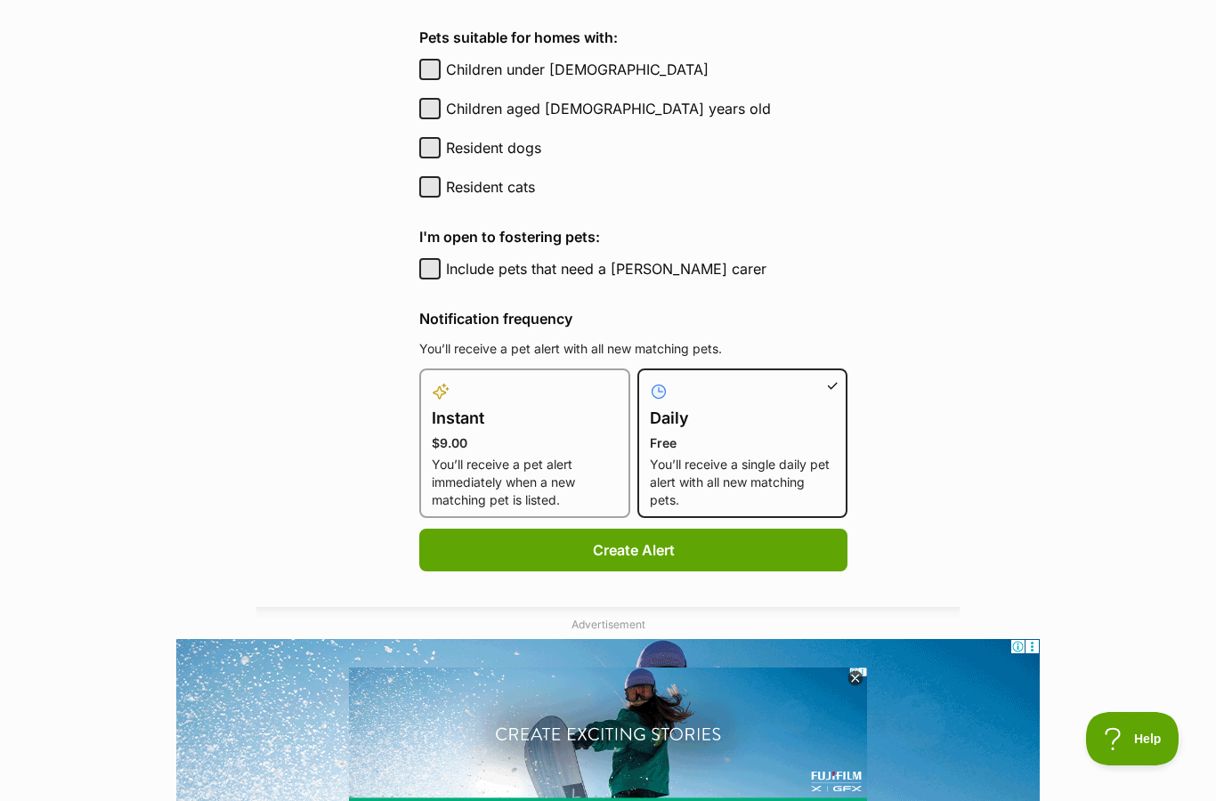
click at [650, 380] on input "Daily Free You’ll receive a single daily pet alert with all new matching pets." at bounding box center [649, 379] width 1 height 1
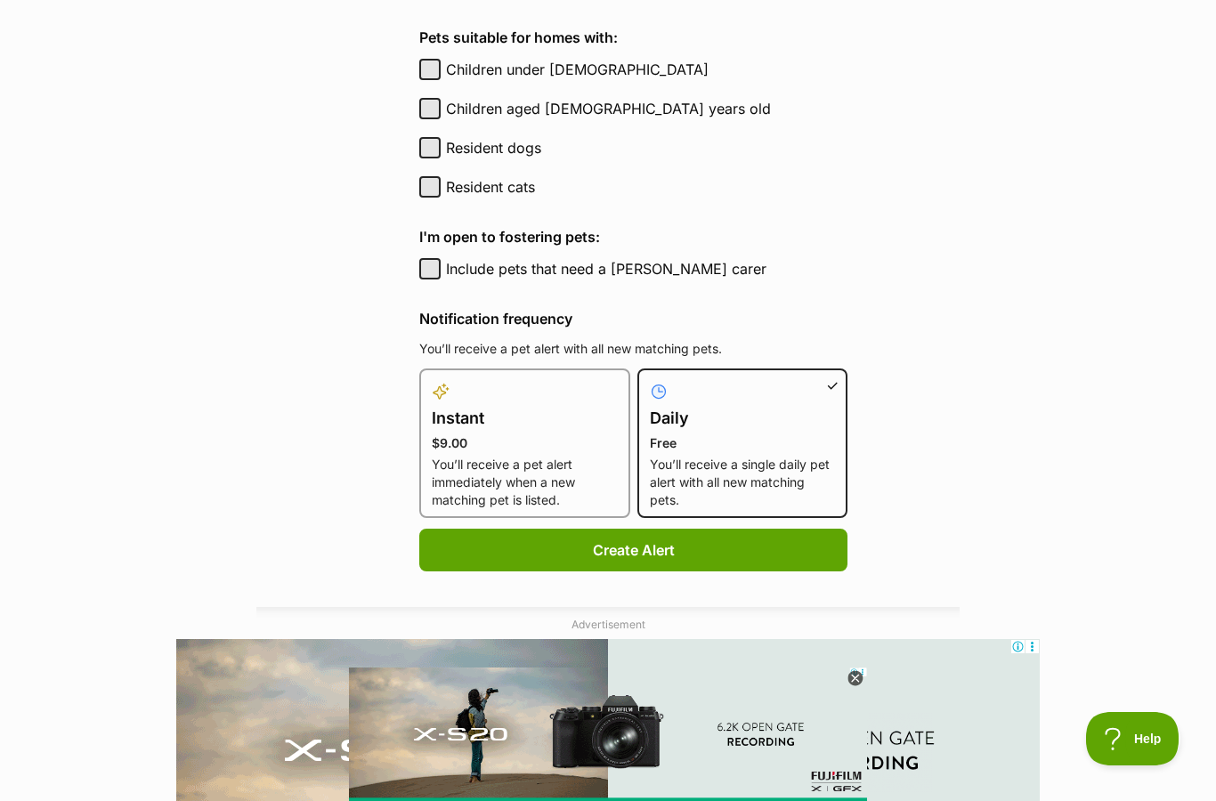
click at [750, 466] on p "You’ll receive a single daily pet alert with all new matching pets." at bounding box center [743, 482] width 186 height 53
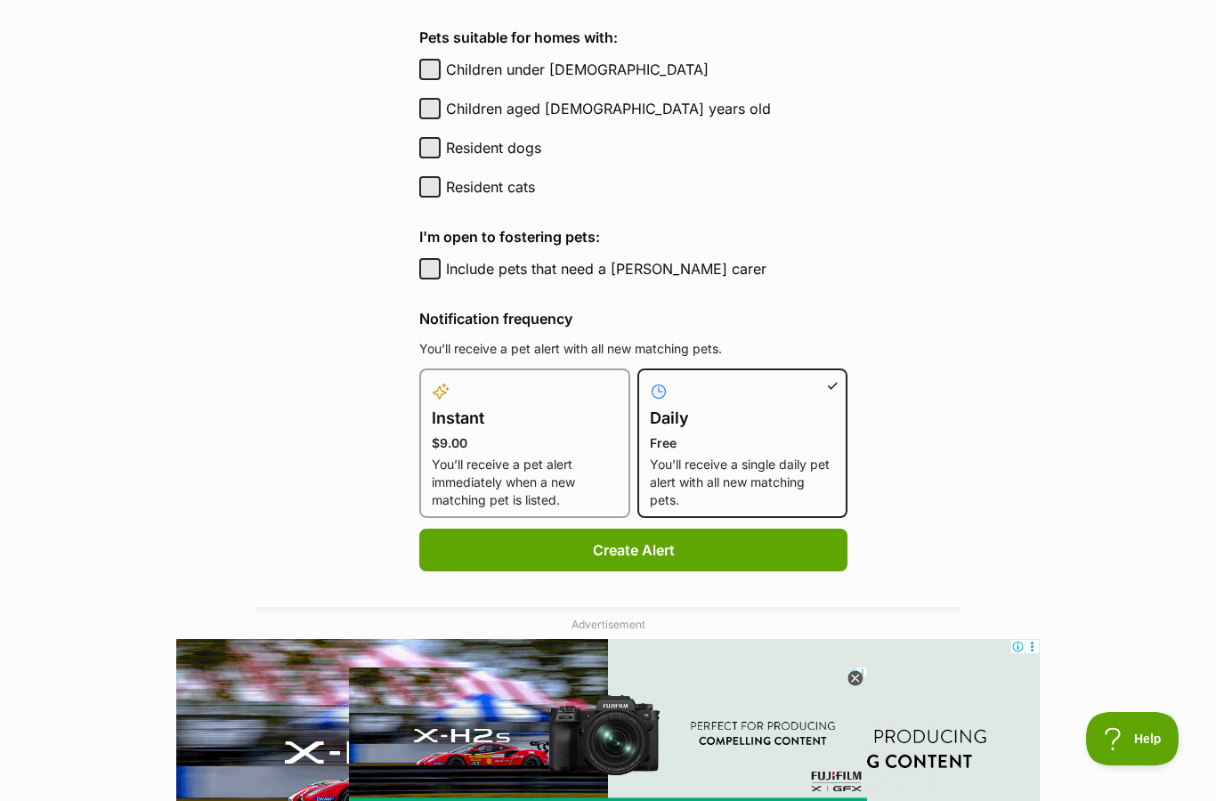
click at [650, 380] on input "Daily Free You’ll receive a single daily pet alert with all new matching pets." at bounding box center [649, 379] width 1 height 1
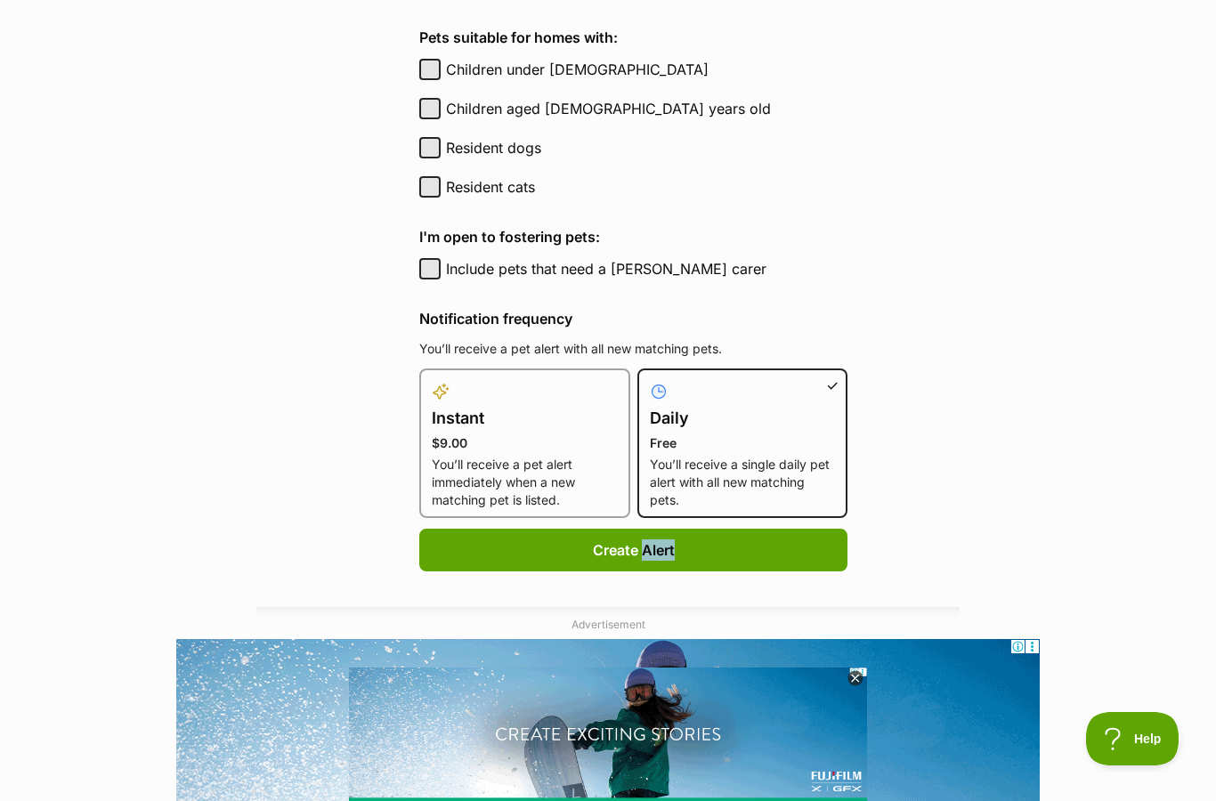
click at [757, 567] on button "Create Alert" at bounding box center [633, 550] width 428 height 43
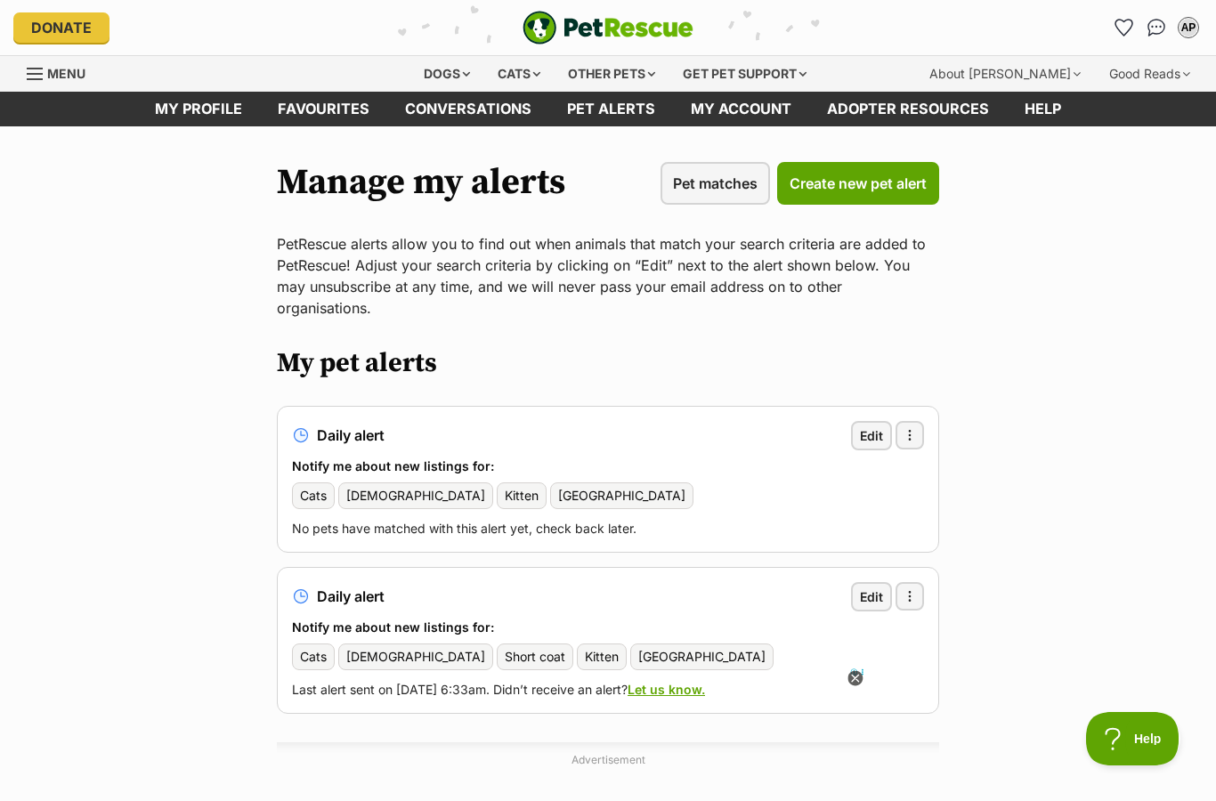
click at [325, 105] on link "Favourites" at bounding box center [323, 109] width 127 height 35
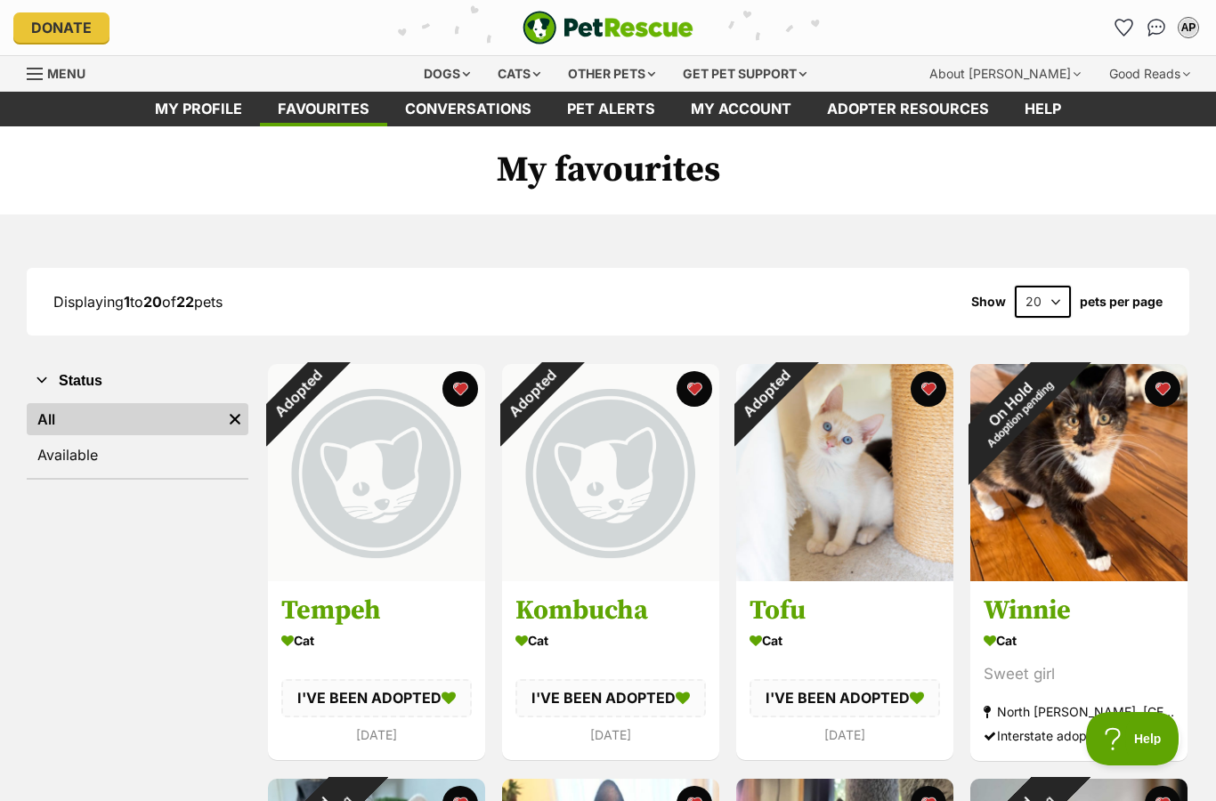
click at [562, 384] on div "Adopted" at bounding box center [532, 394] width 60 height 60
click at [696, 389] on button "favourite" at bounding box center [694, 389] width 36 height 36
click at [462, 389] on button "favourite" at bounding box center [460, 389] width 36 height 36
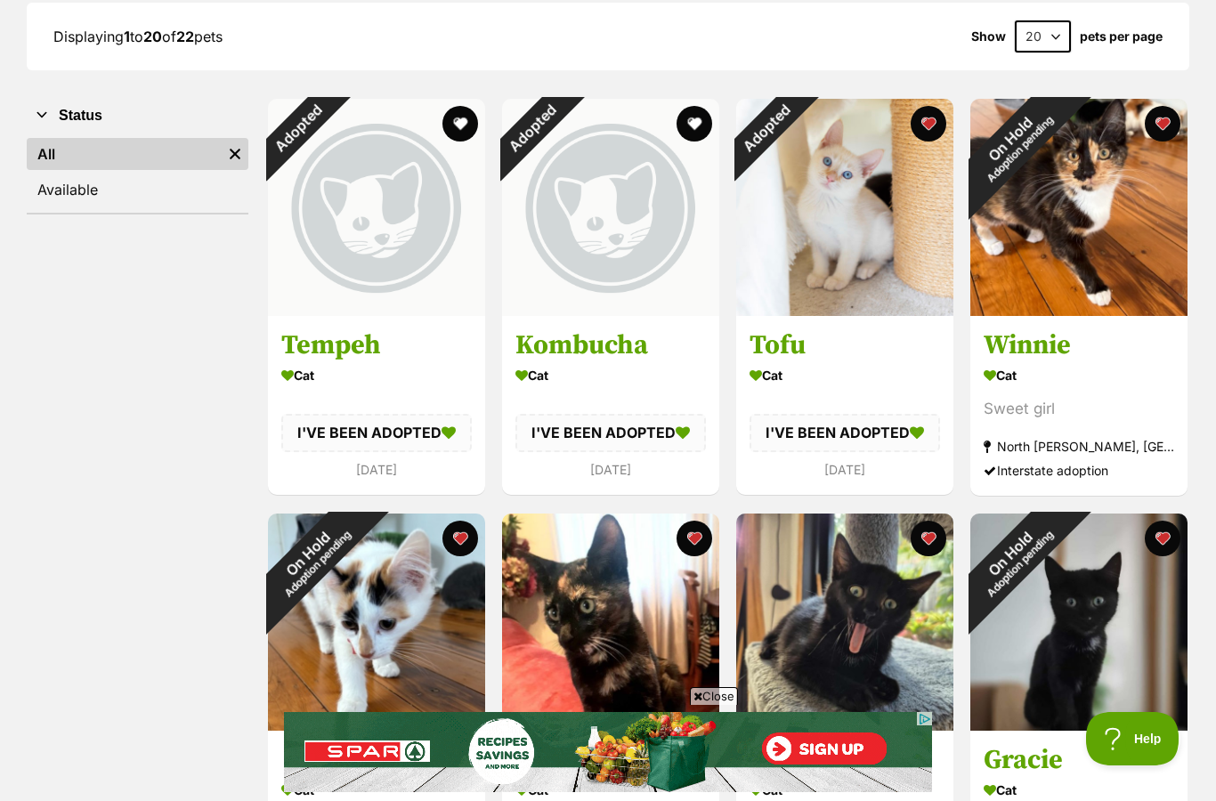
click at [1168, 119] on button "favourite" at bounding box center [1163, 124] width 36 height 36
click at [932, 134] on button "favourite" at bounding box center [928, 124] width 36 height 36
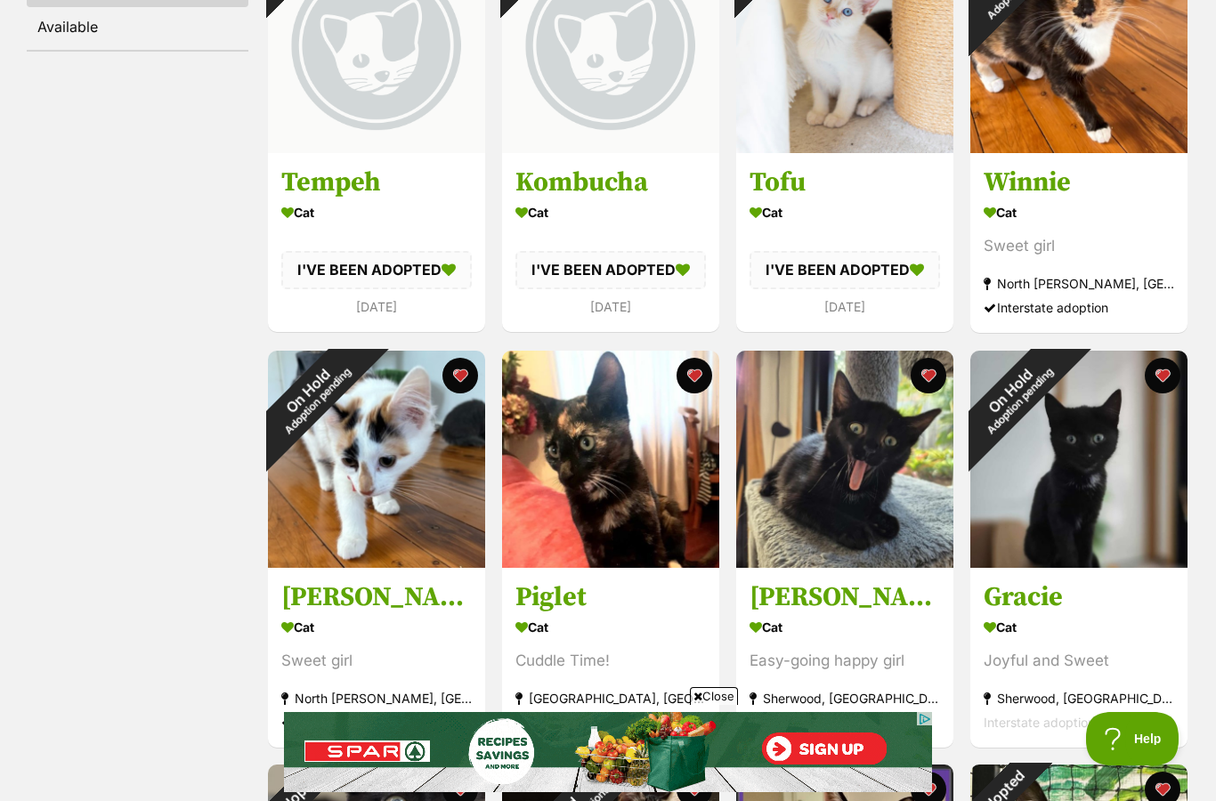
scroll to position [439, 0]
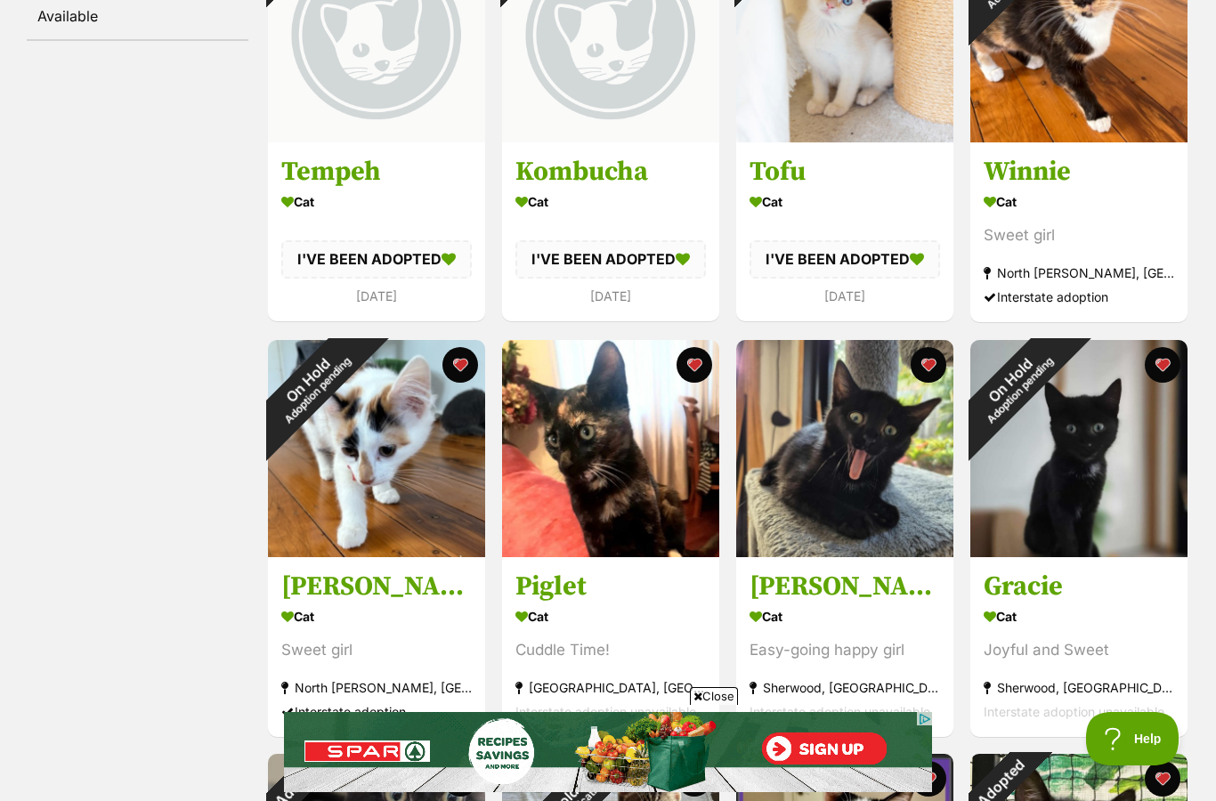
click at [1161, 366] on button "favourite" at bounding box center [1163, 365] width 36 height 36
click at [455, 364] on button "favourite" at bounding box center [460, 365] width 36 height 36
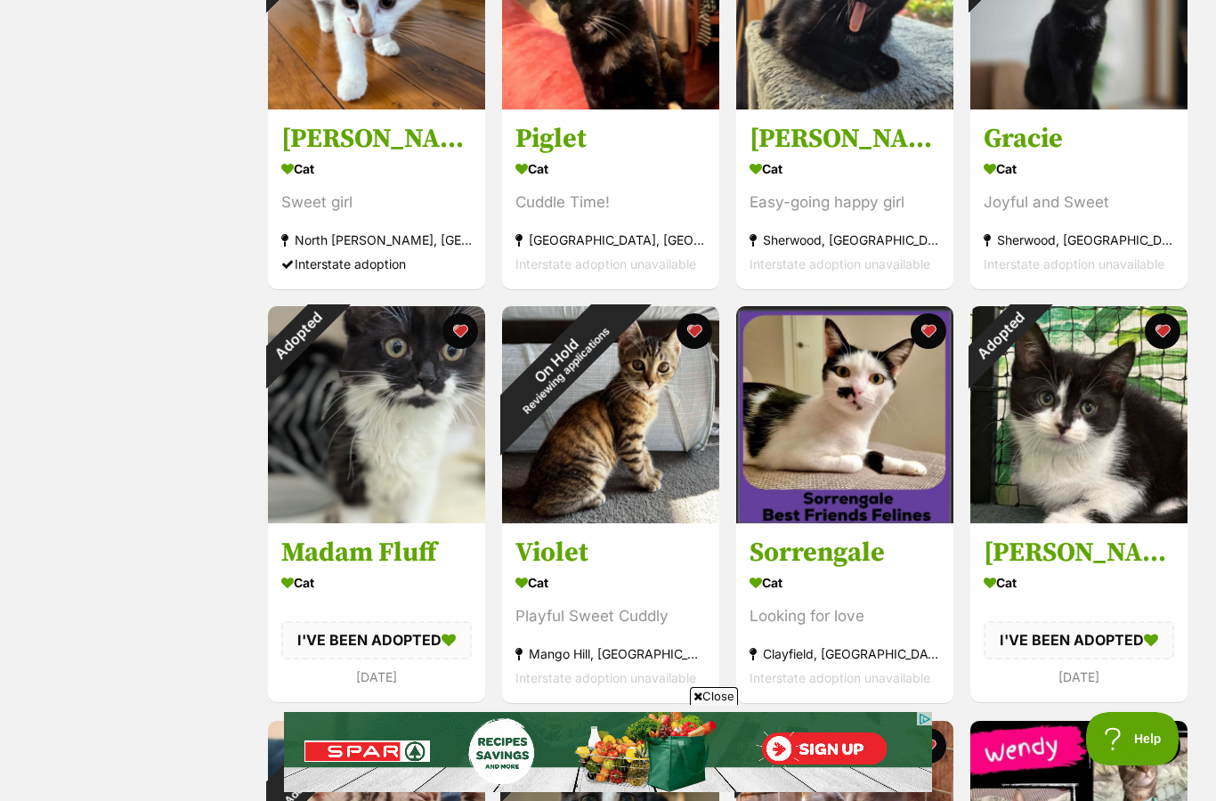
scroll to position [913, 0]
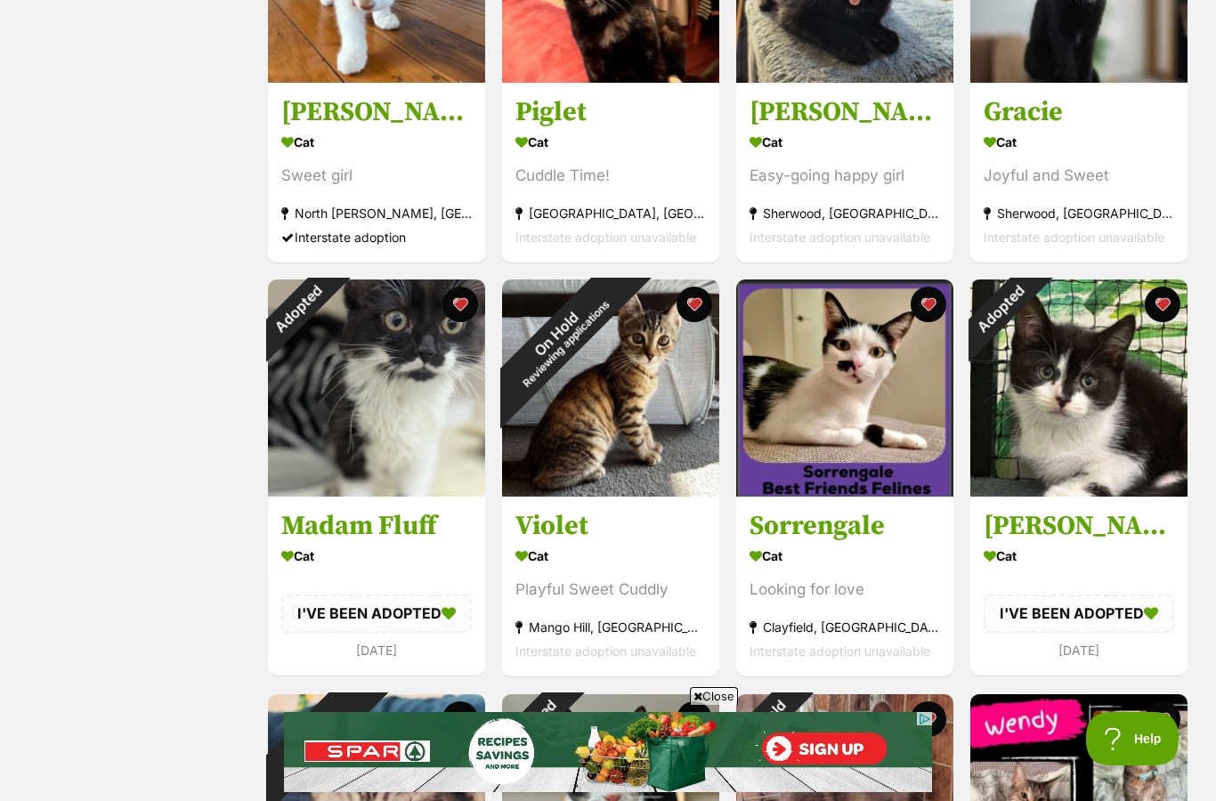
click at [728, 696] on span "Close" at bounding box center [714, 696] width 48 height 18
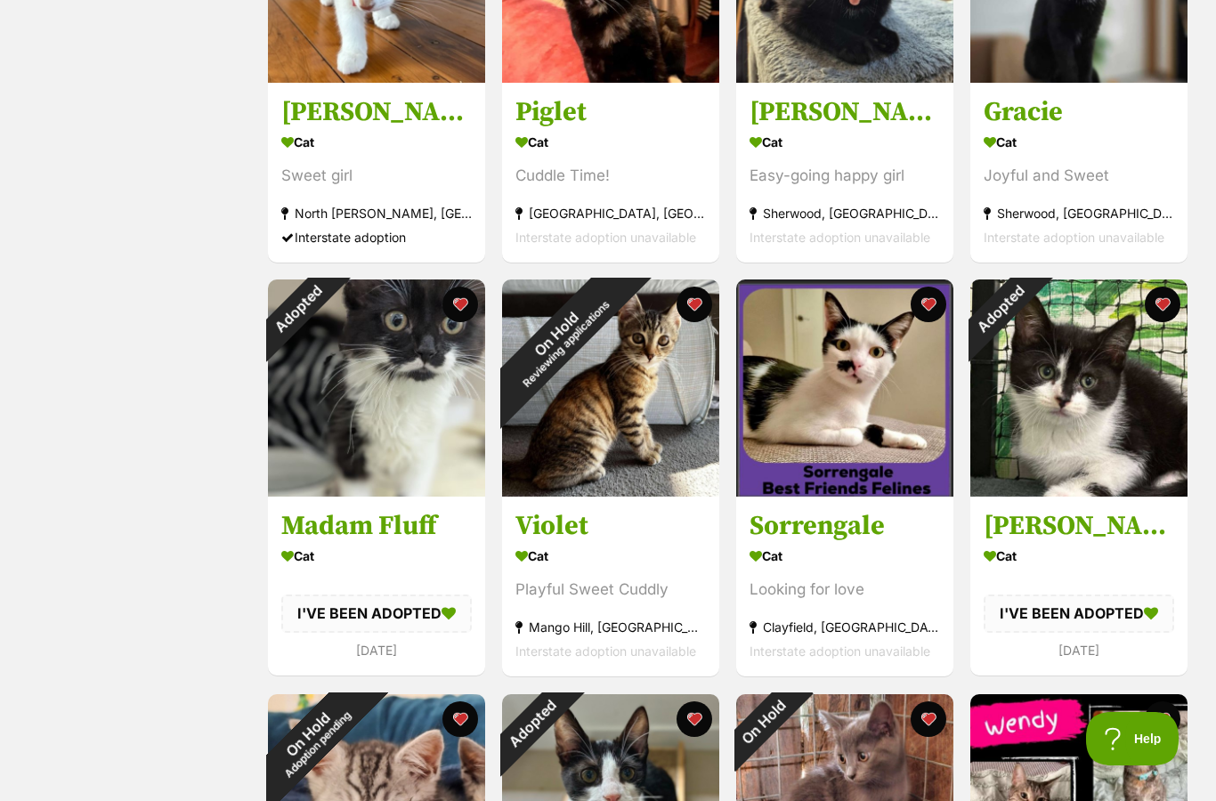
click at [461, 294] on button "favourite" at bounding box center [460, 305] width 36 height 36
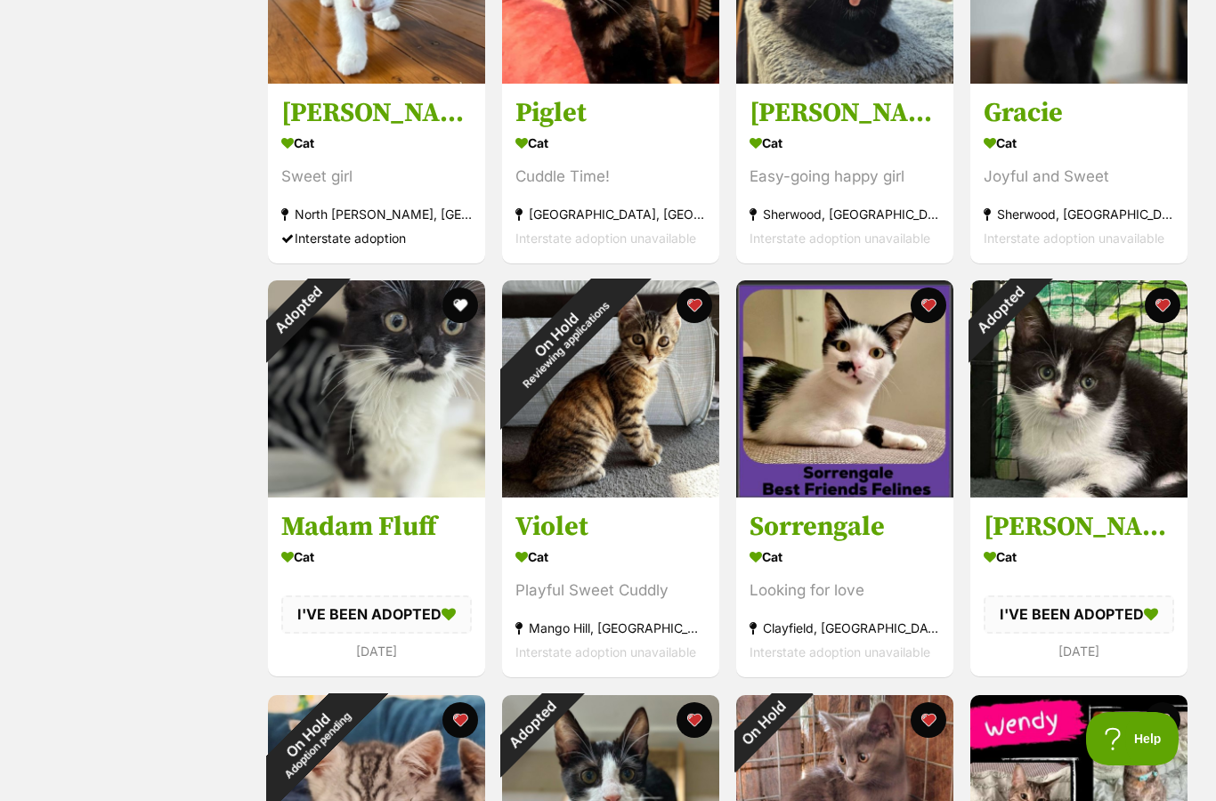
click at [1154, 316] on button "favourite" at bounding box center [1163, 305] width 36 height 36
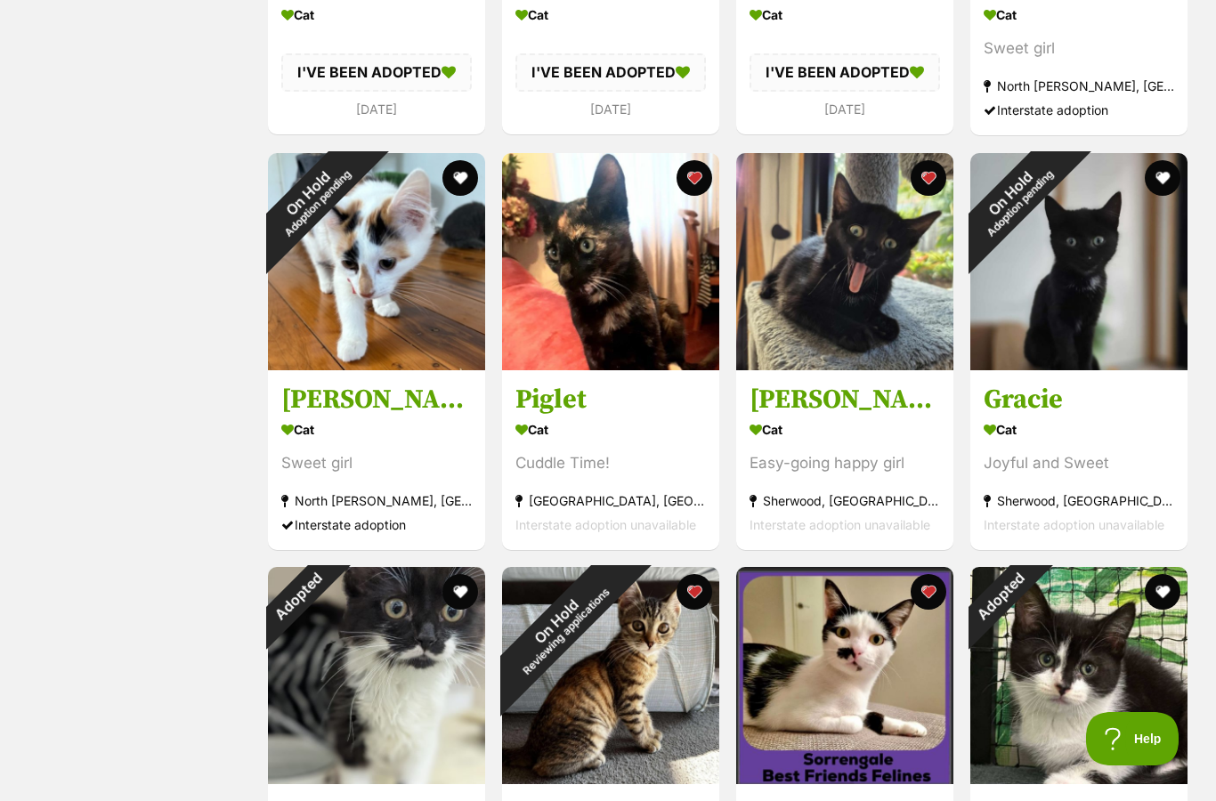
click at [930, 593] on button "favourite" at bounding box center [928, 592] width 36 height 36
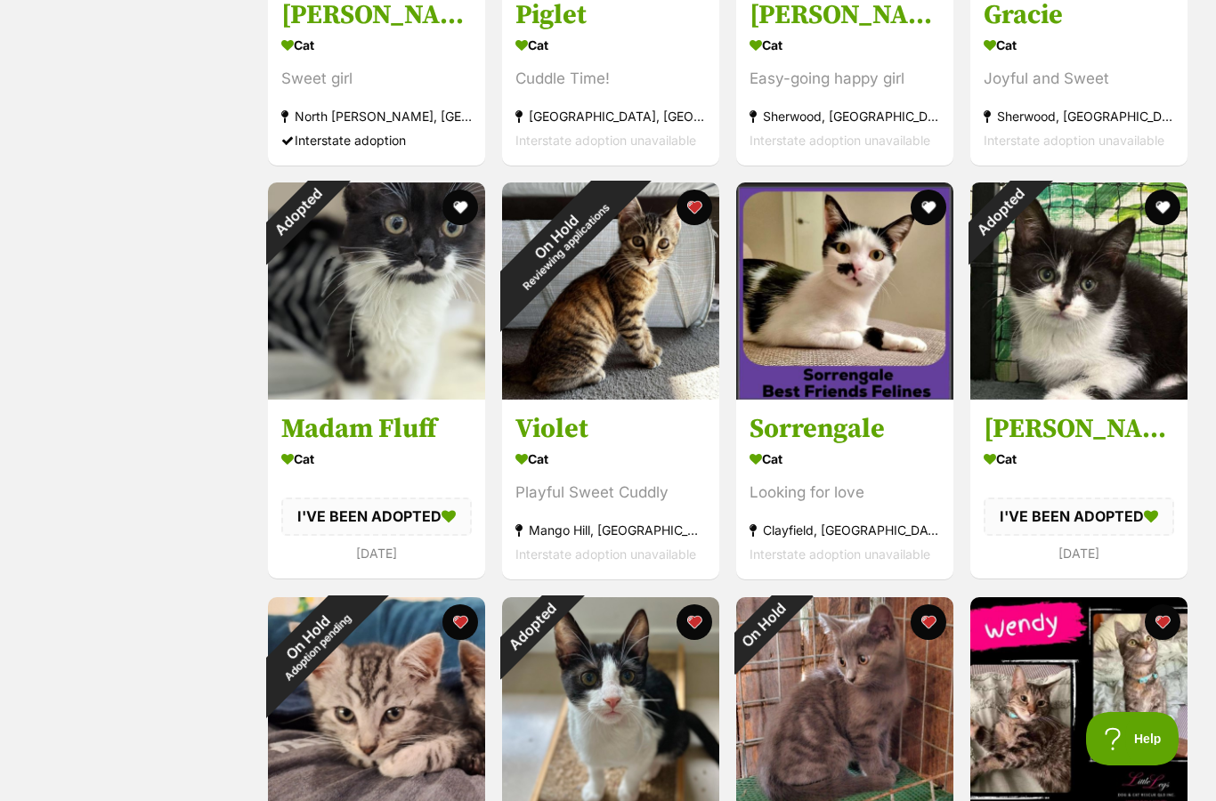
scroll to position [983, 0]
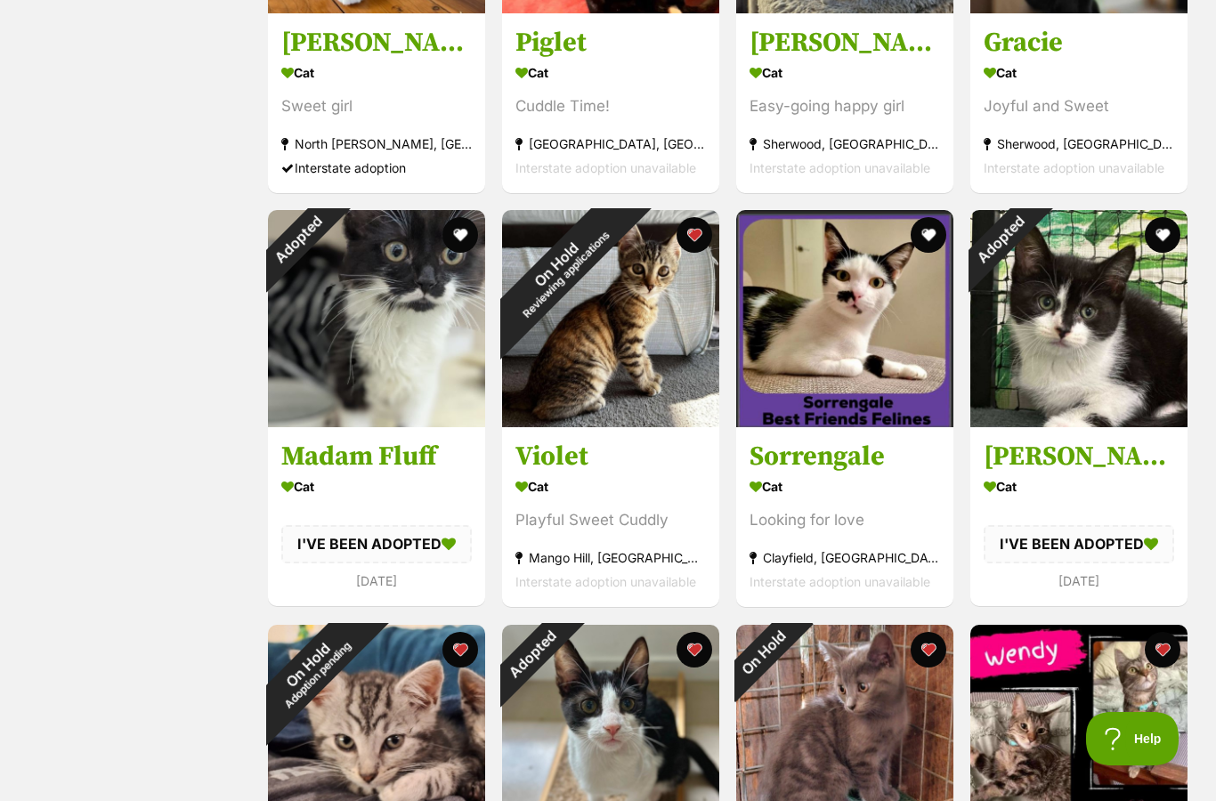
click at [928, 239] on button "favourite" at bounding box center [928, 235] width 36 height 36
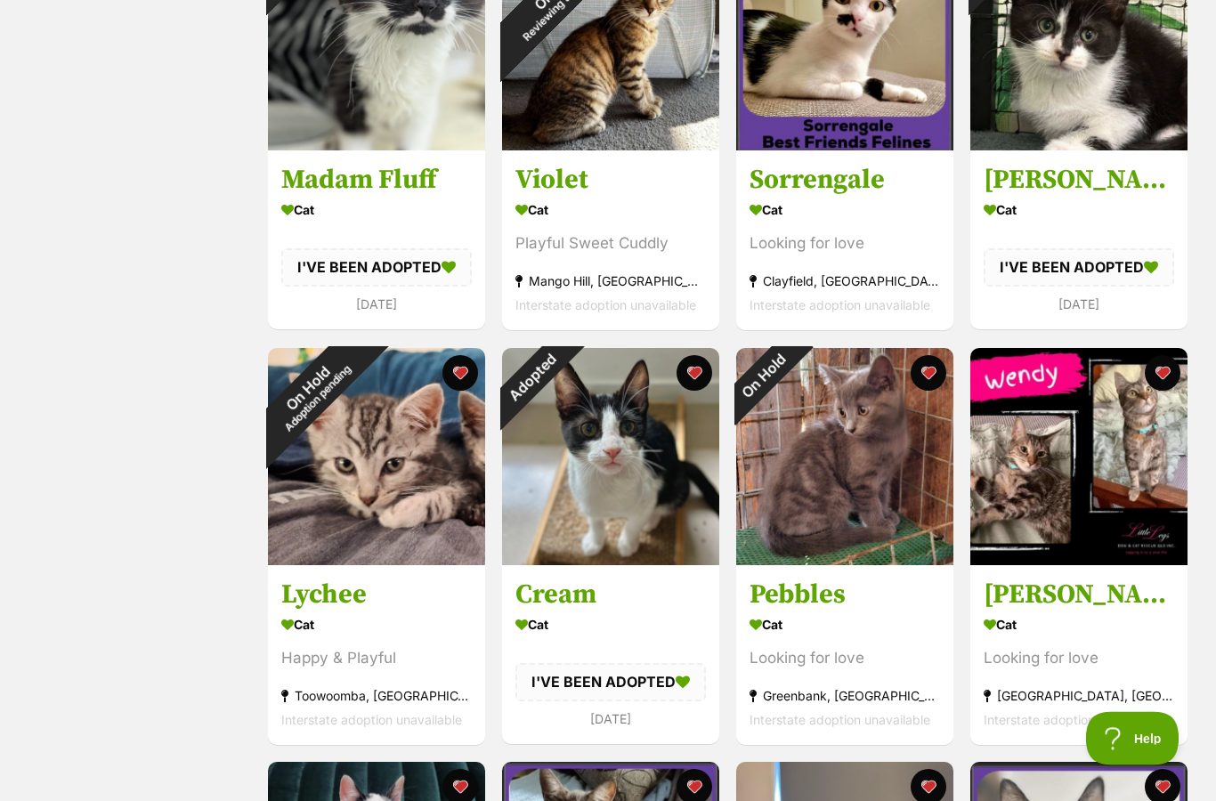
scroll to position [1259, 0]
click at [685, 378] on button "favourite" at bounding box center [694, 373] width 36 height 36
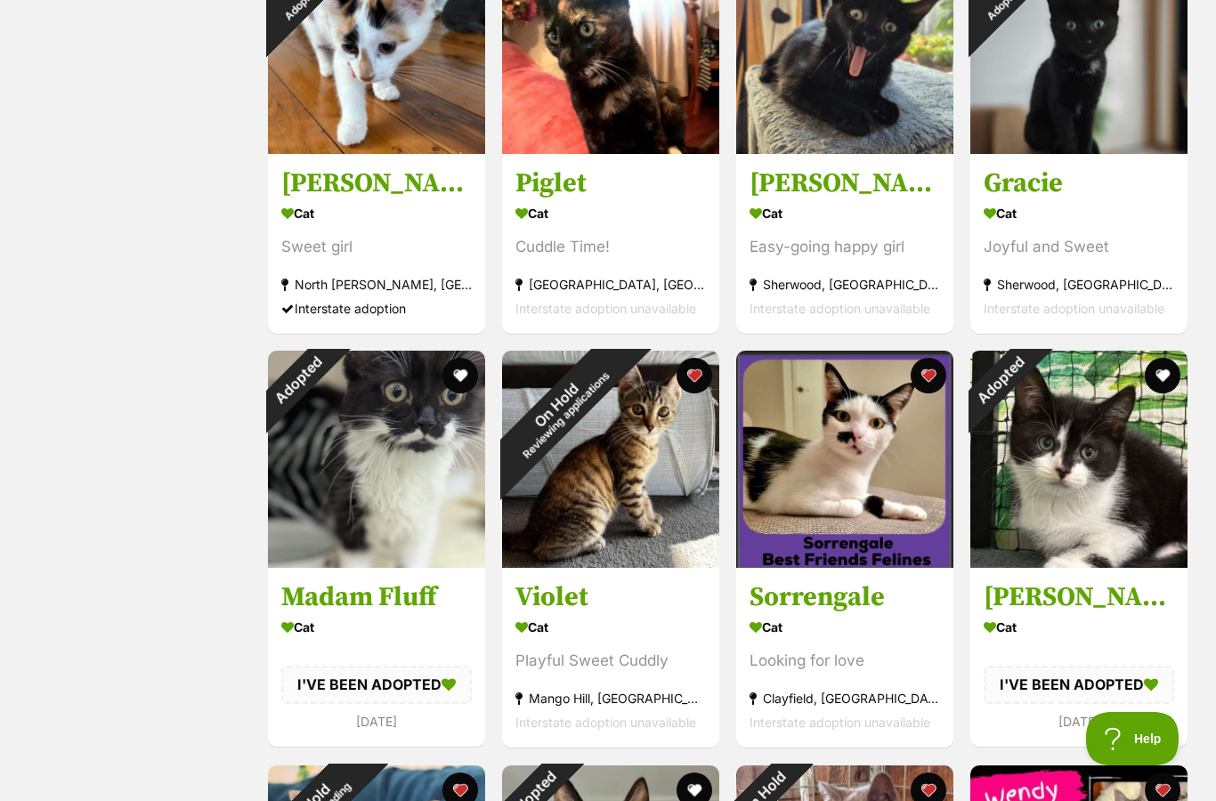
scroll to position [869, 0]
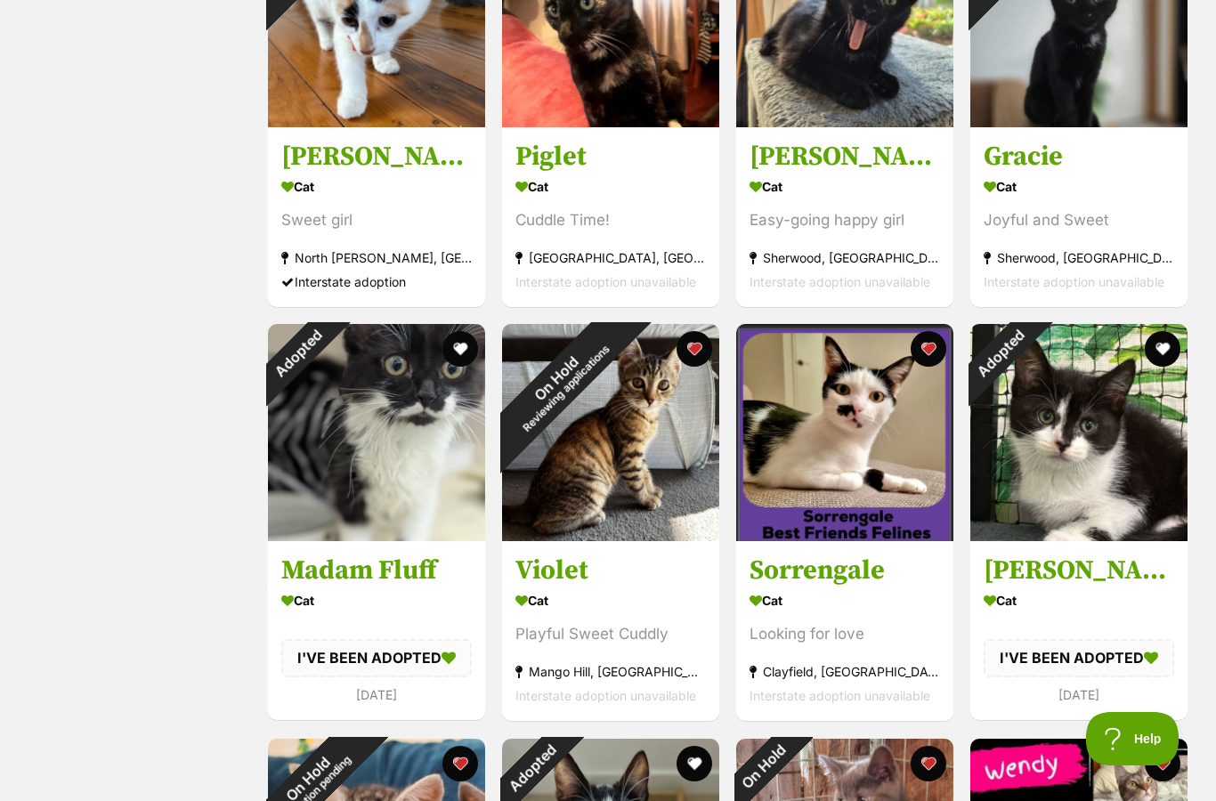
click at [619, 441] on div "On Hold Reviewing applications" at bounding box center [560, 382] width 117 height 117
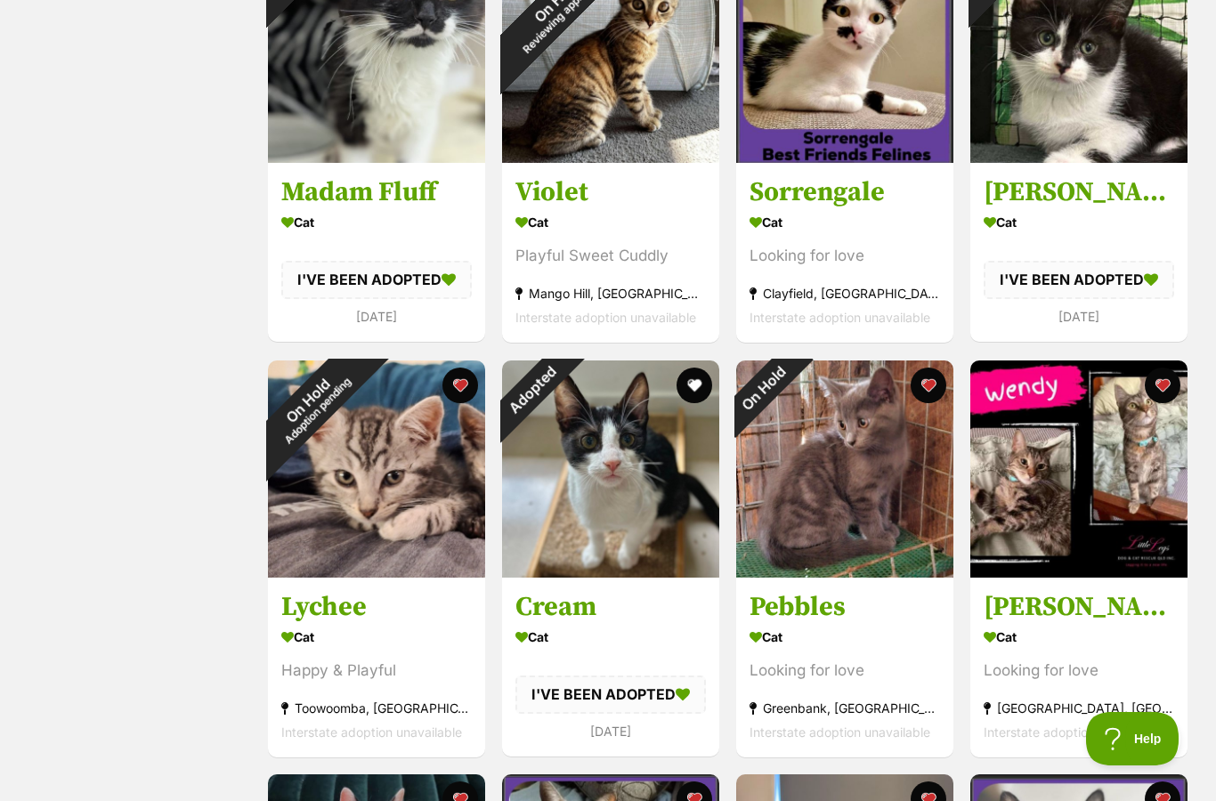
scroll to position [1218, 0]
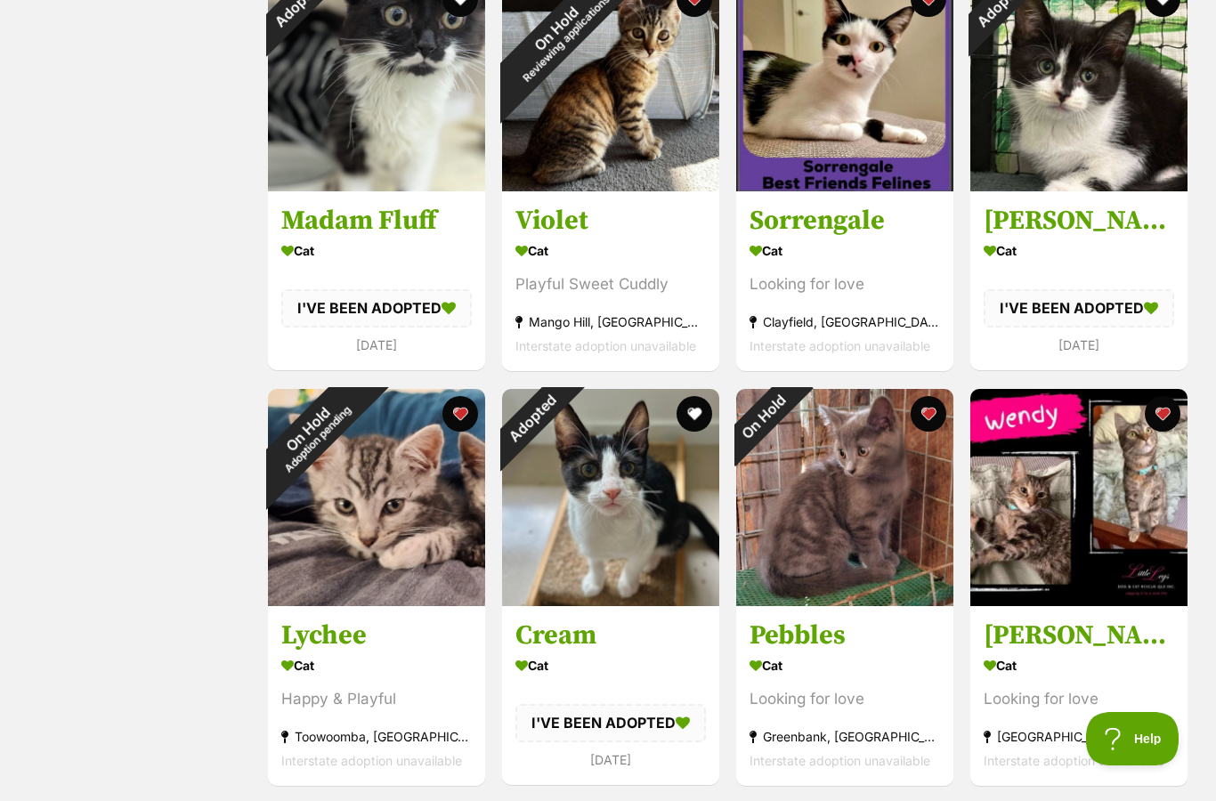
click at [1170, 413] on button "favourite" at bounding box center [1163, 414] width 36 height 36
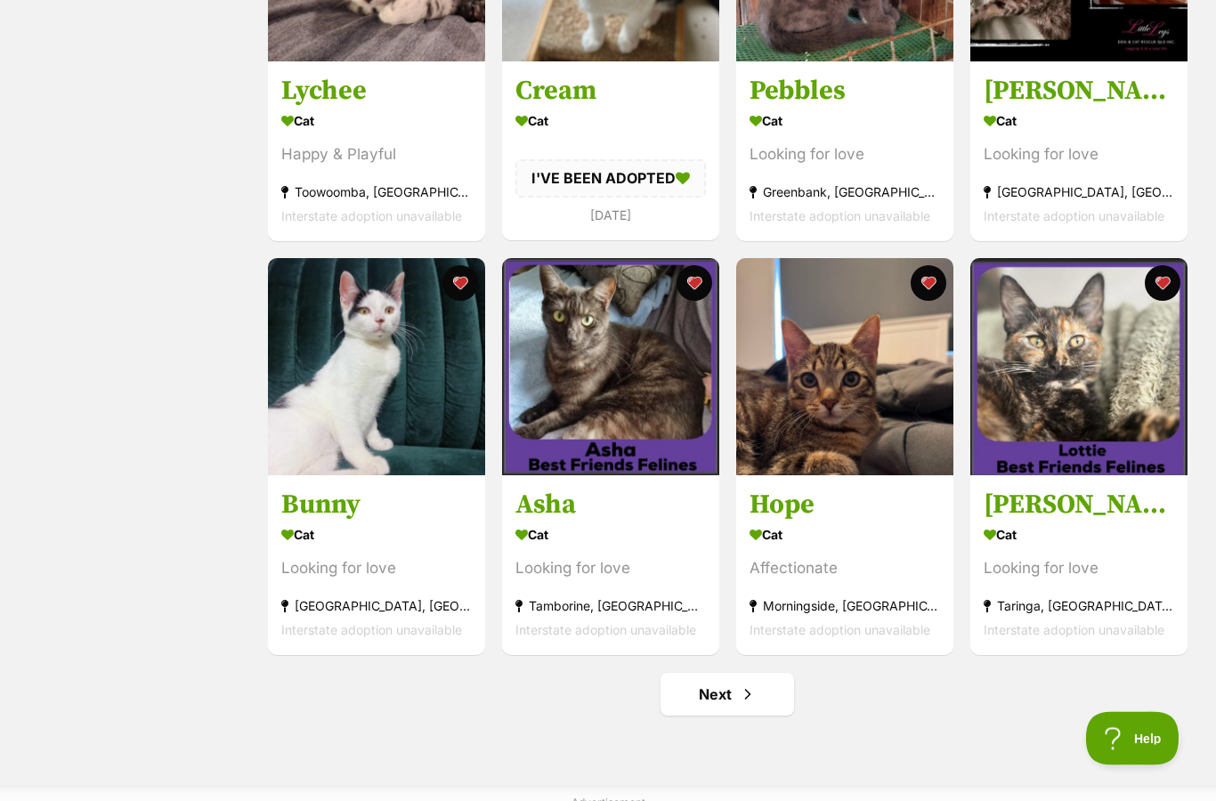
scroll to position [1763, 0]
click at [743, 715] on link "Next" at bounding box center [727, 694] width 134 height 43
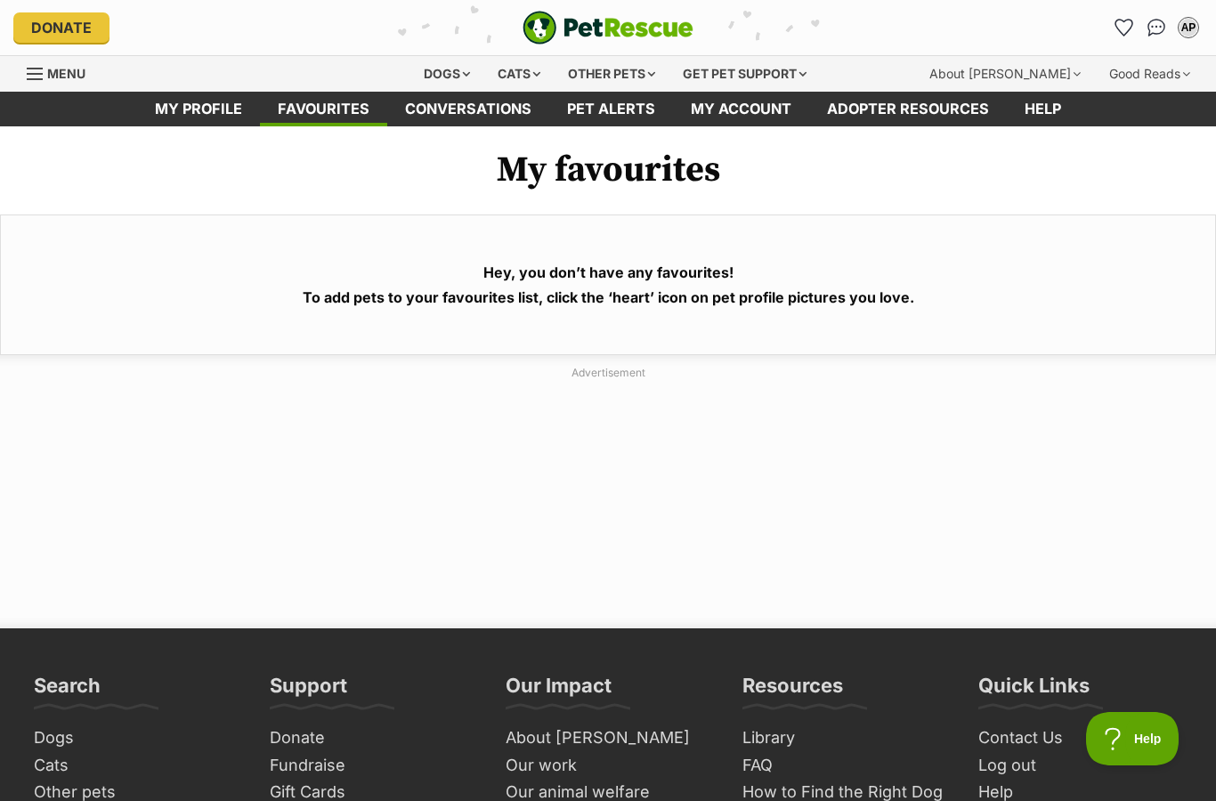
click at [212, 96] on link "My profile" at bounding box center [198, 109] width 123 height 35
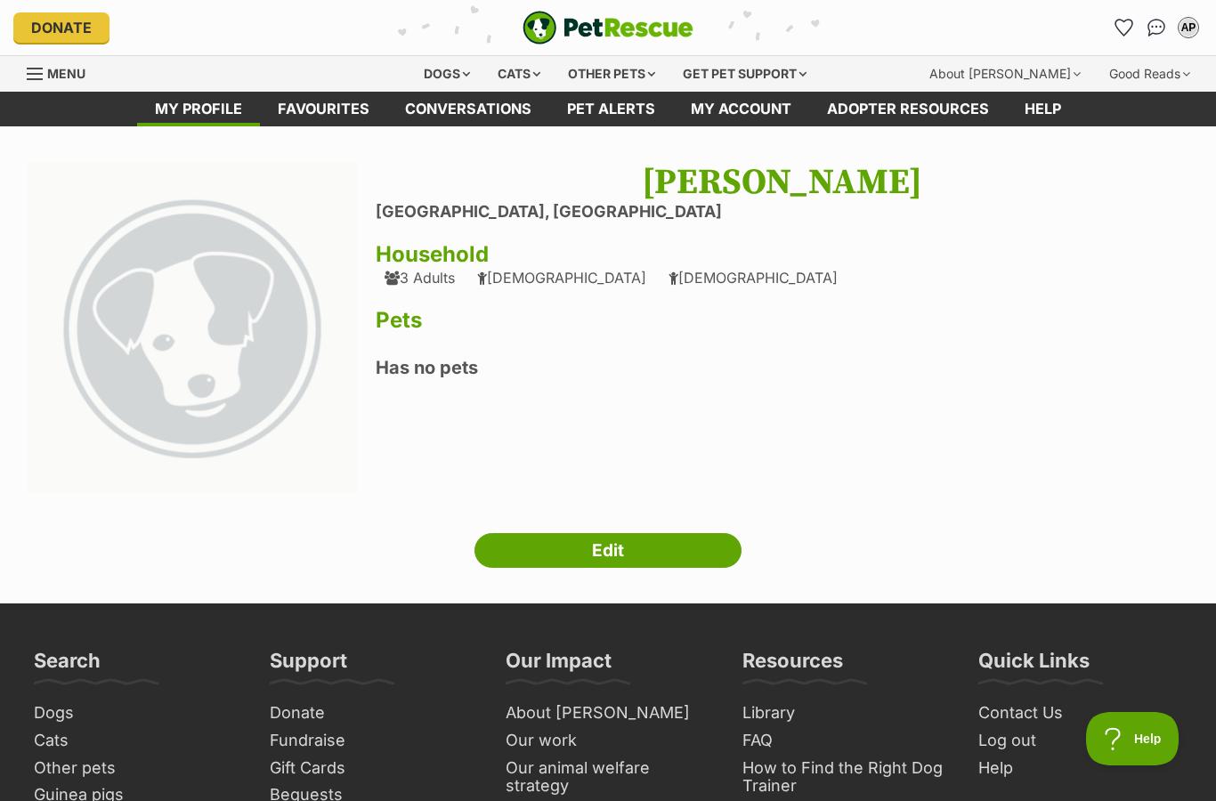
click at [506, 79] on div "Cats" at bounding box center [519, 74] width 68 height 36
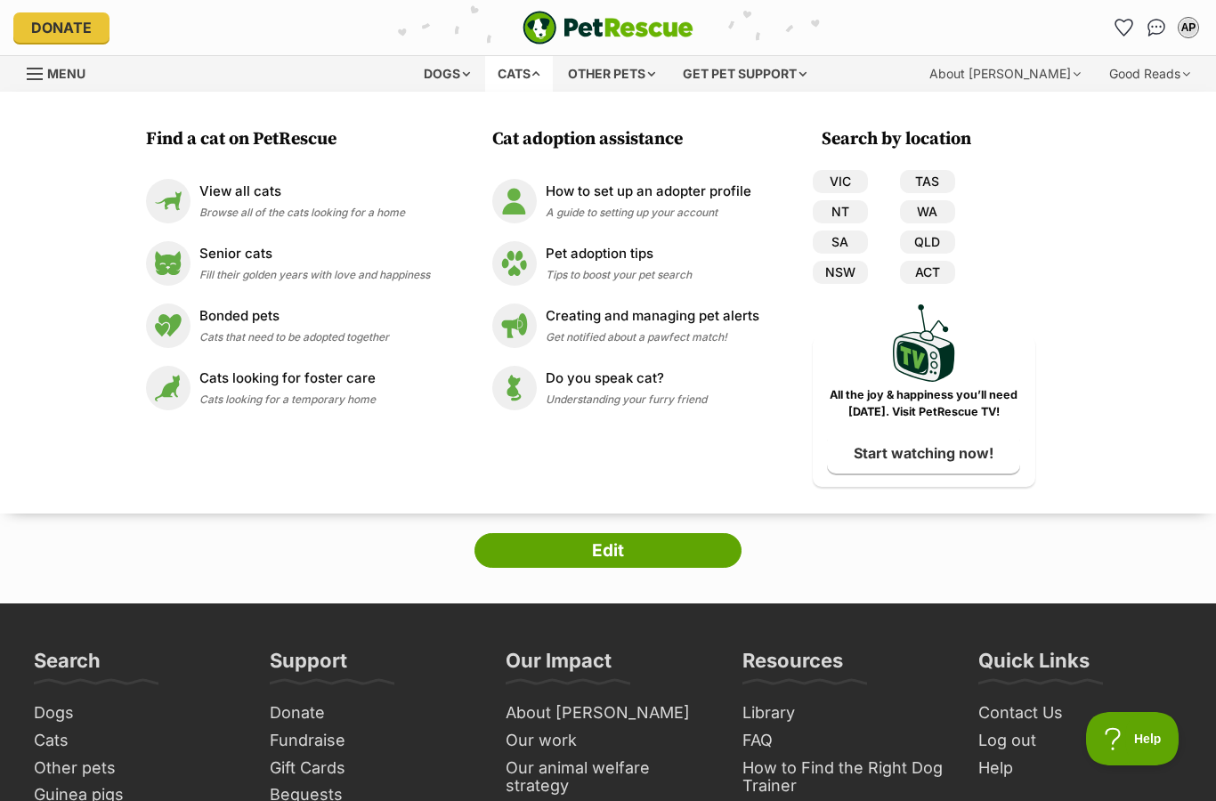
click at [343, 201] on div "View all cats Browse all of the cats looking for a home" at bounding box center [302, 201] width 206 height 38
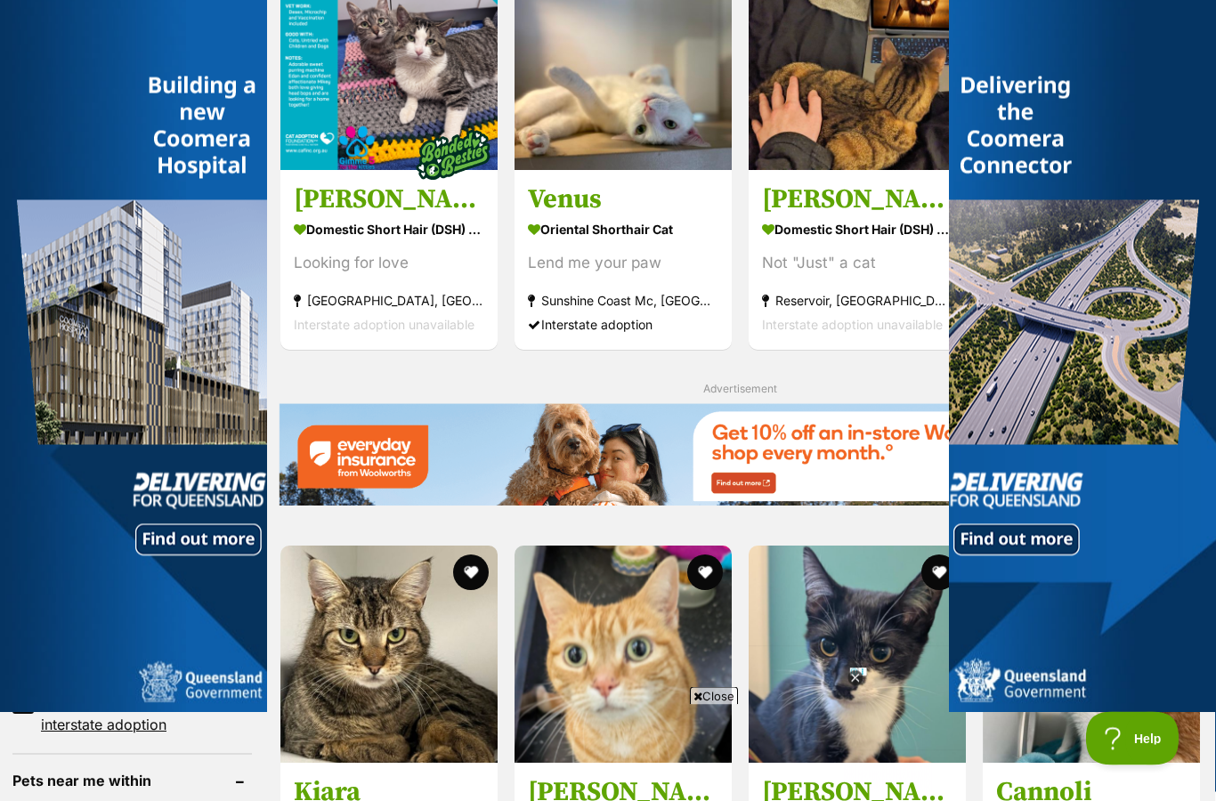
scroll to position [852, 1]
click at [861, 687] on icon at bounding box center [855, 679] width 16 height 16
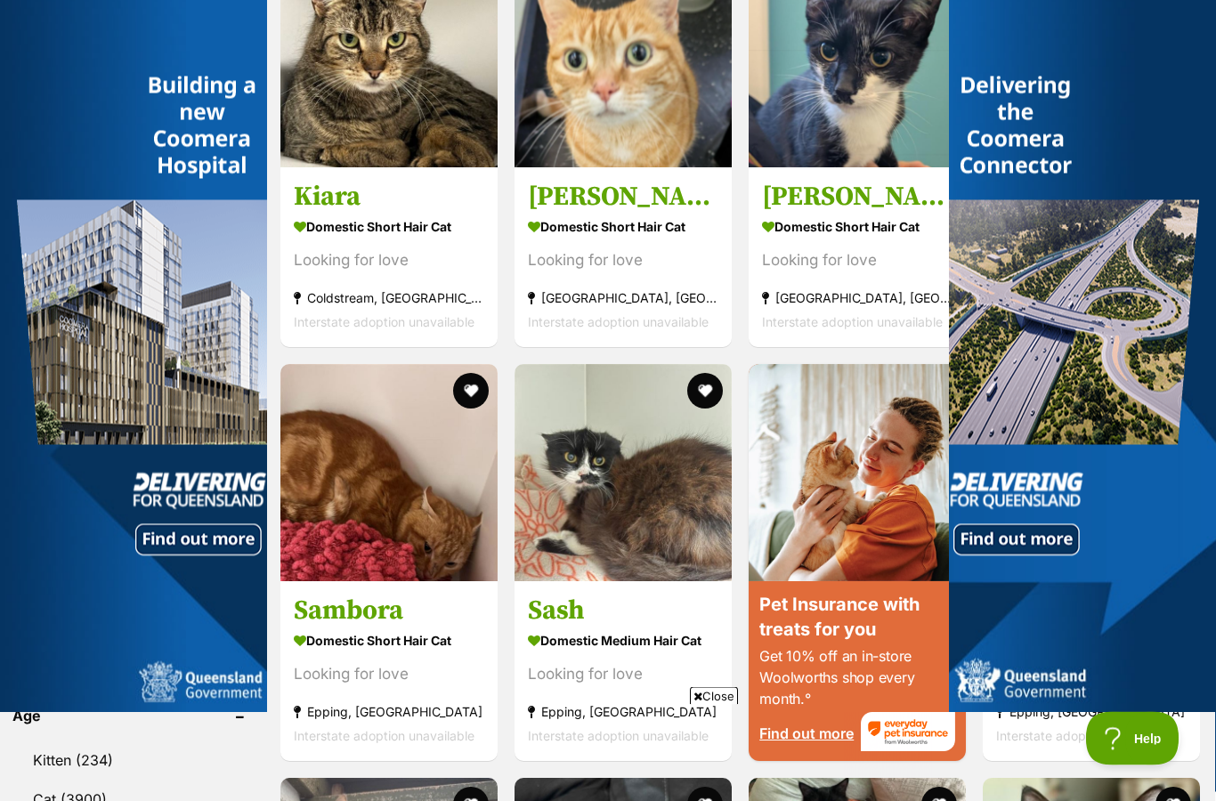
scroll to position [1447, 1]
click at [640, 627] on h3 "Sash" at bounding box center [623, 611] width 190 height 34
